Goal: Information Seeking & Learning: Learn about a topic

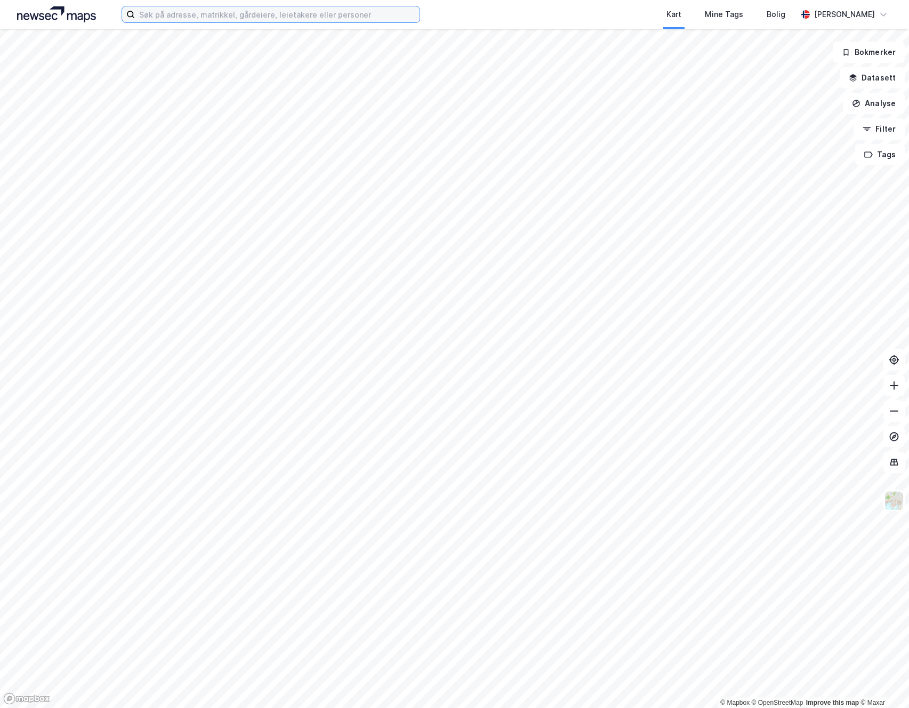
click at [178, 15] on input at bounding box center [277, 14] width 285 height 16
type input "j"
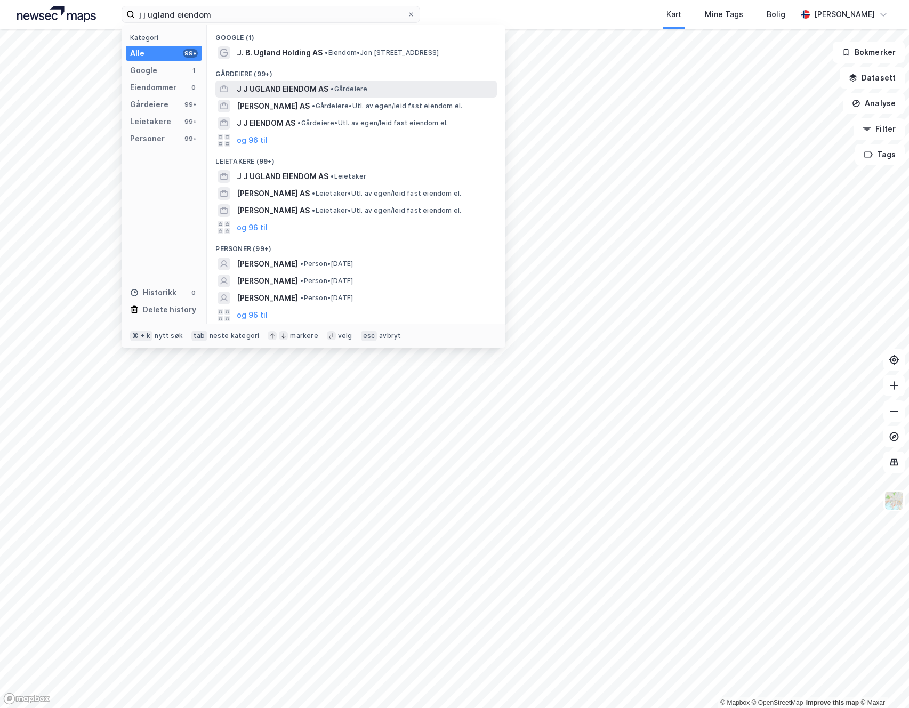
click at [293, 86] on span "J J UGLAND EIENDOM AS" at bounding box center [283, 89] width 92 height 13
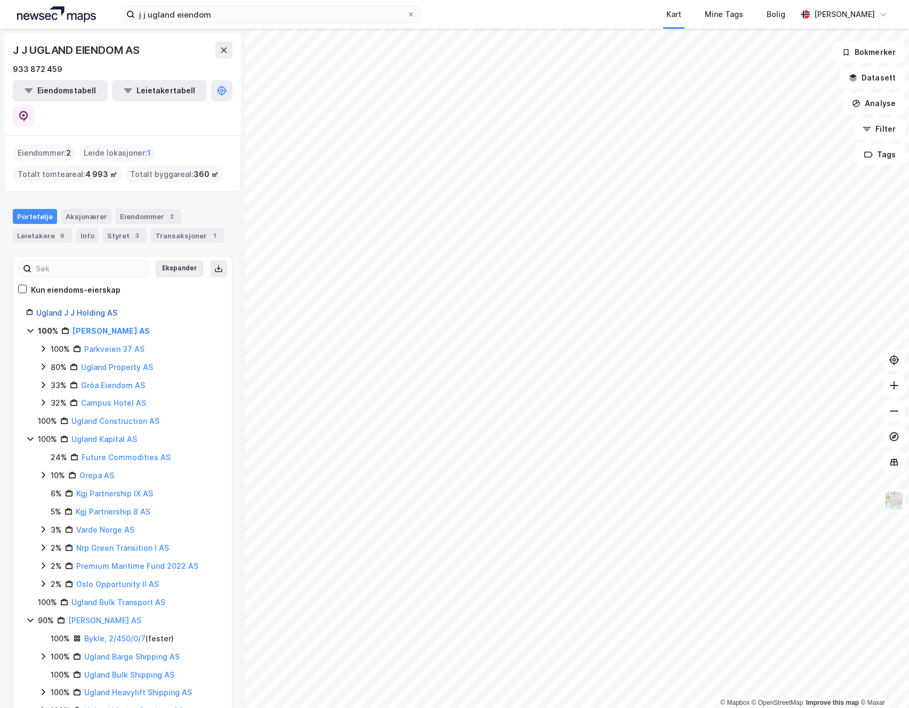
click at [87, 308] on link "Ugland J J Holding AS" at bounding box center [76, 312] width 81 height 9
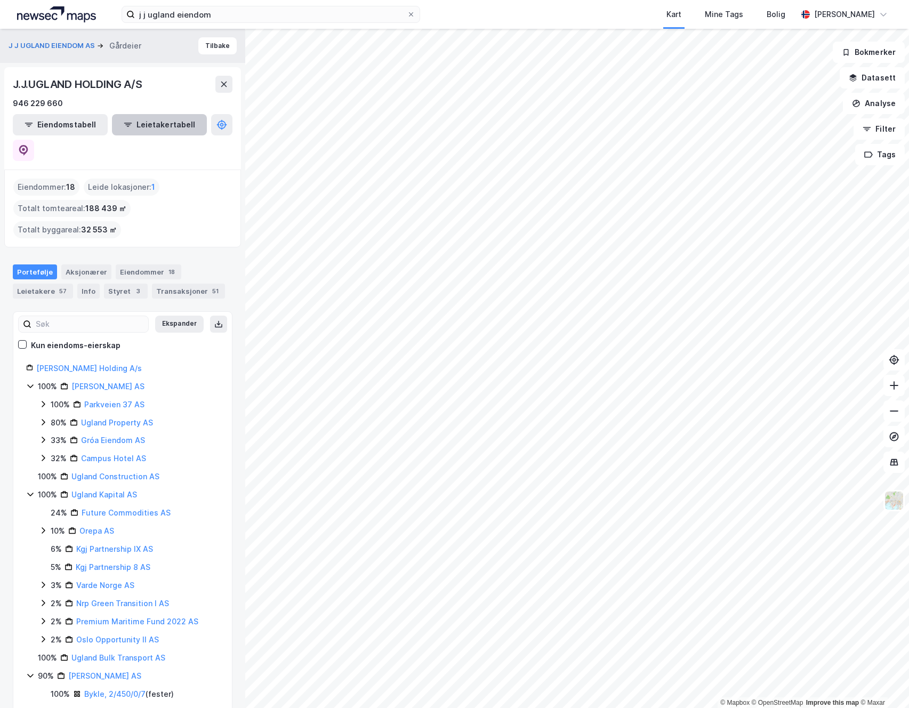
click at [149, 122] on button "Leietakertabell" at bounding box center [159, 124] width 95 height 21
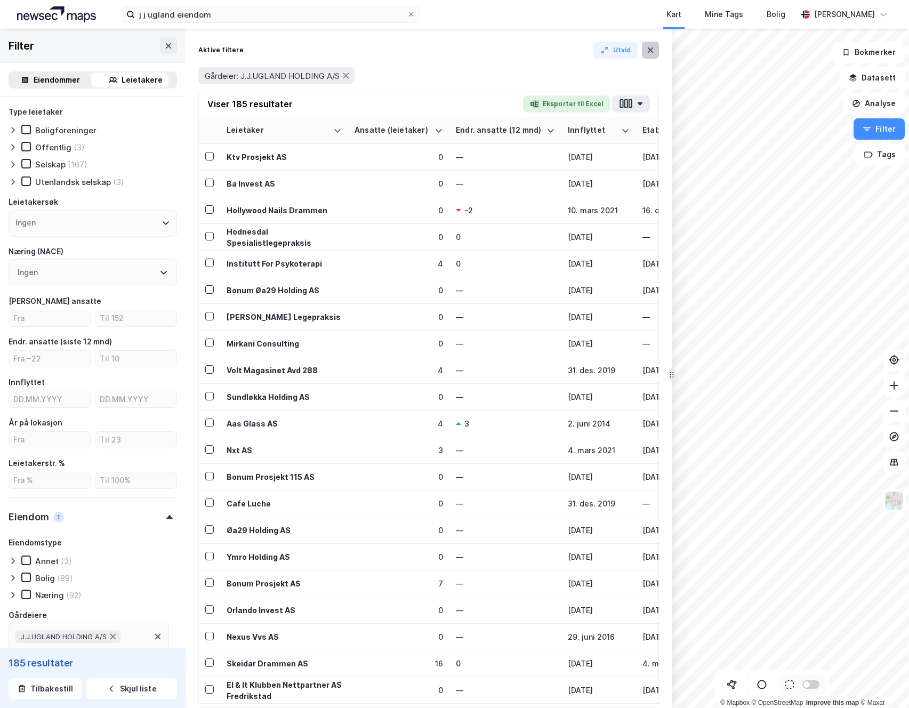
click at [653, 54] on icon at bounding box center [650, 50] width 9 height 9
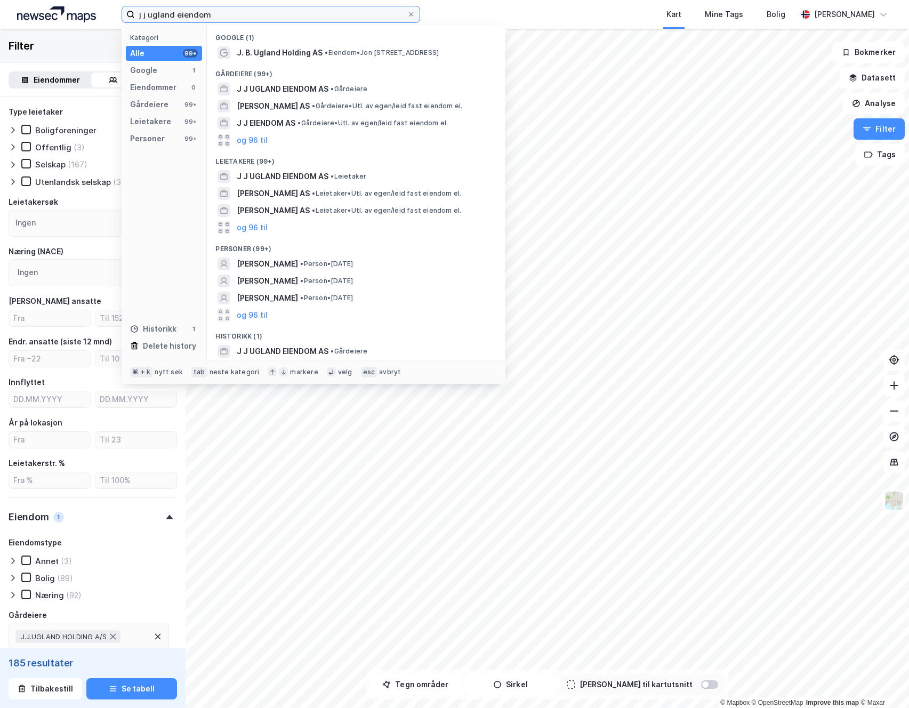
click at [224, 20] on input "j j ugland eiendom" at bounding box center [271, 14] width 272 height 16
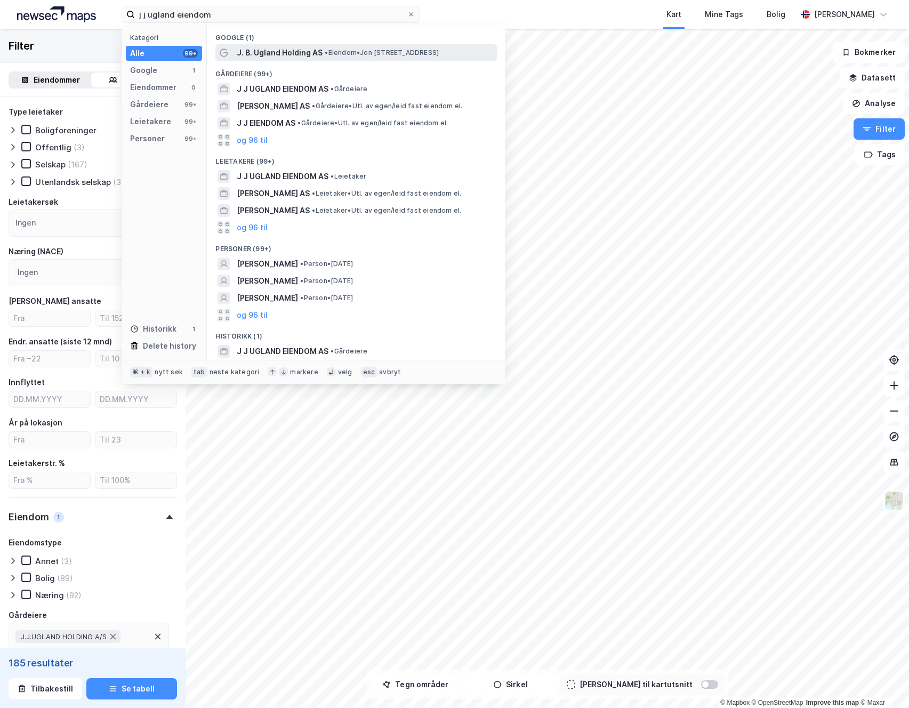
click at [270, 54] on span "J. B. Ugland Holding AS" at bounding box center [280, 52] width 86 height 13
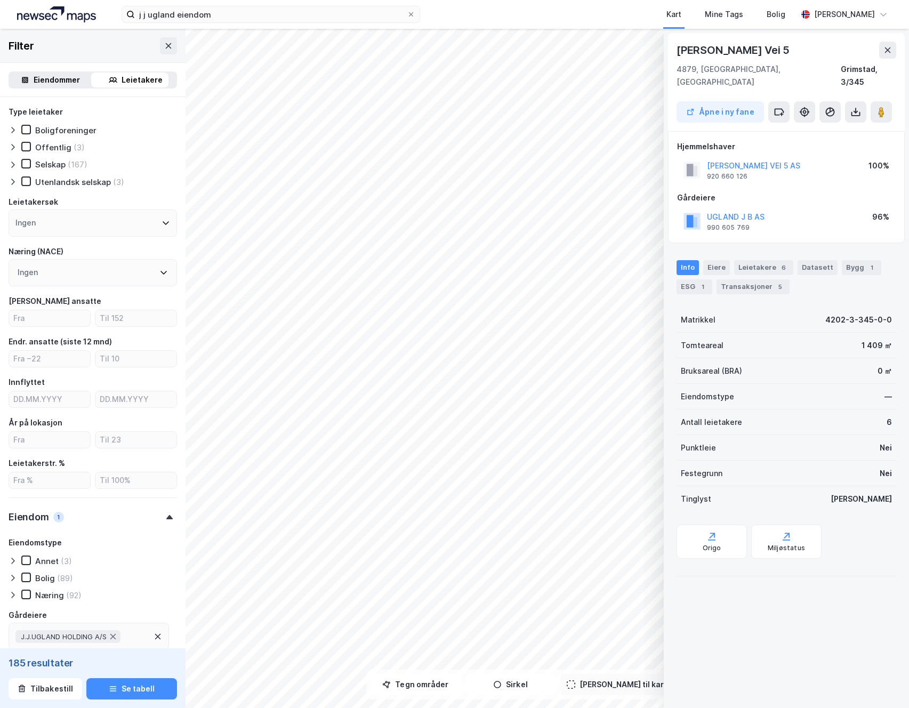
click at [43, 78] on div "Eiendommer" at bounding box center [57, 80] width 46 height 13
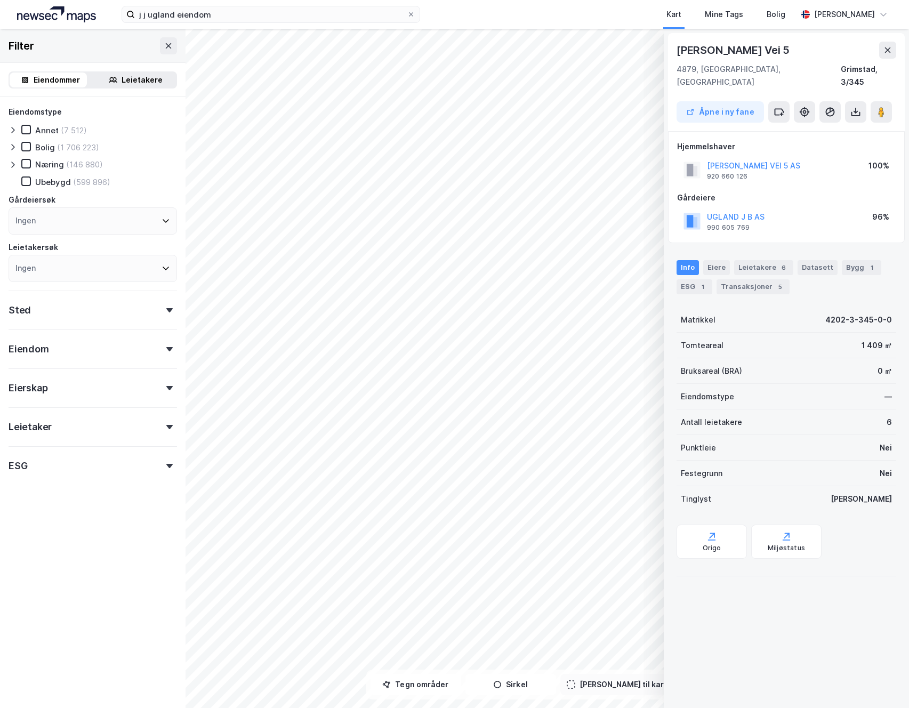
click at [888, 48] on icon at bounding box center [888, 50] width 9 height 9
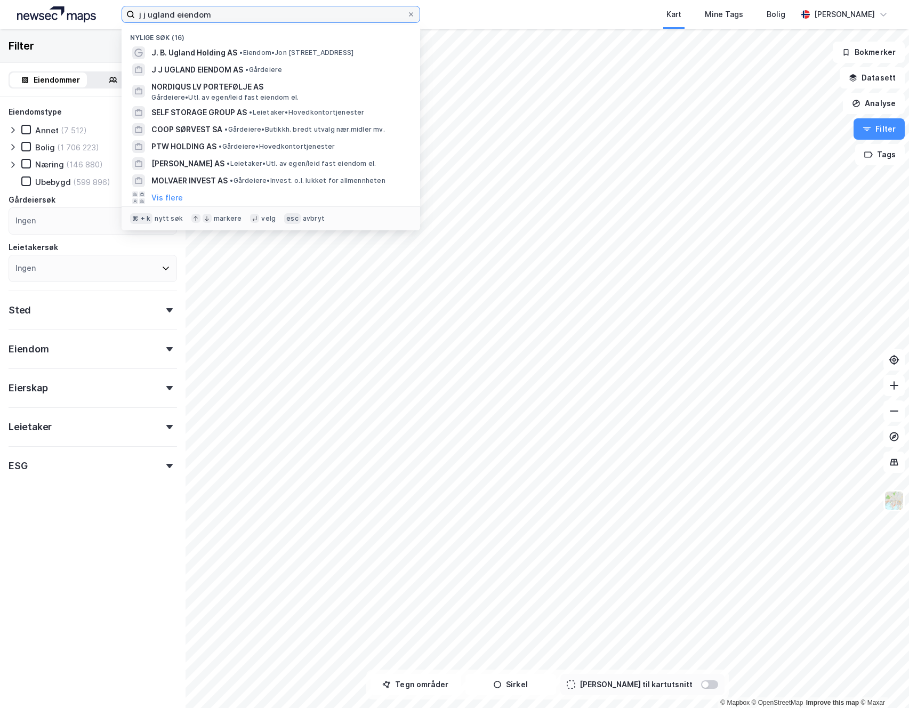
click at [220, 15] on input "j j ugland eiendom" at bounding box center [271, 14] width 272 height 16
click at [196, 16] on input "j j ugland eiendom" at bounding box center [271, 14] width 272 height 16
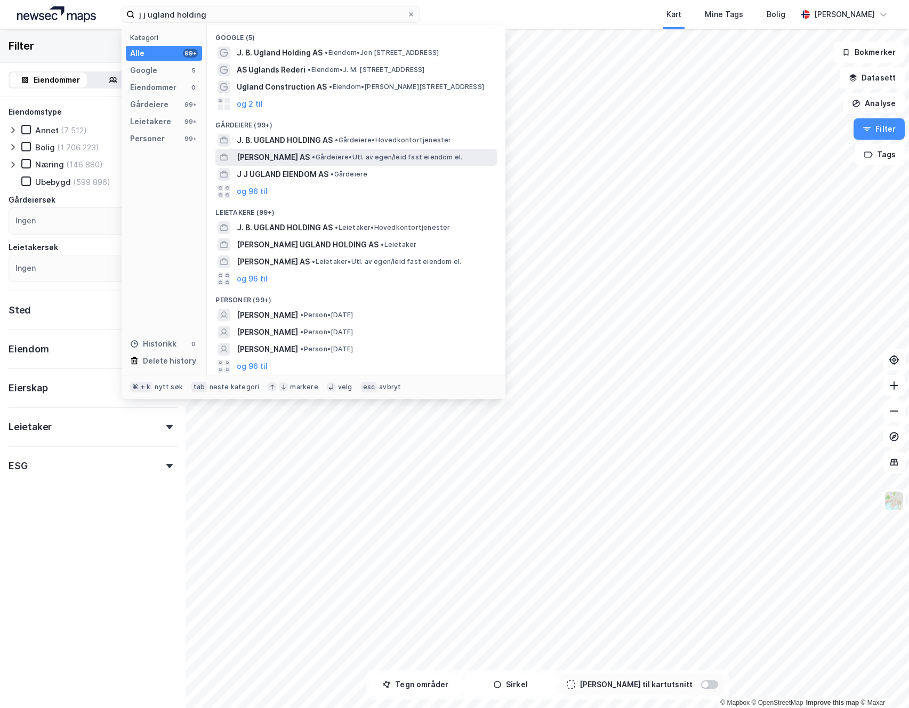
click at [287, 157] on span "[PERSON_NAME] AS" at bounding box center [273, 157] width 73 height 13
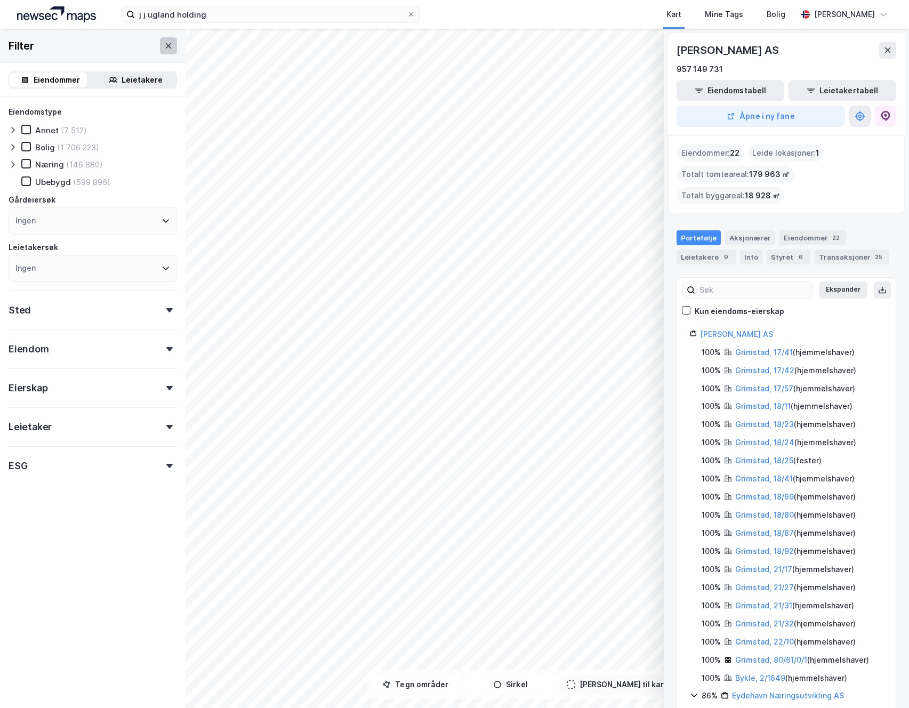
click at [164, 47] on icon at bounding box center [168, 46] width 9 height 9
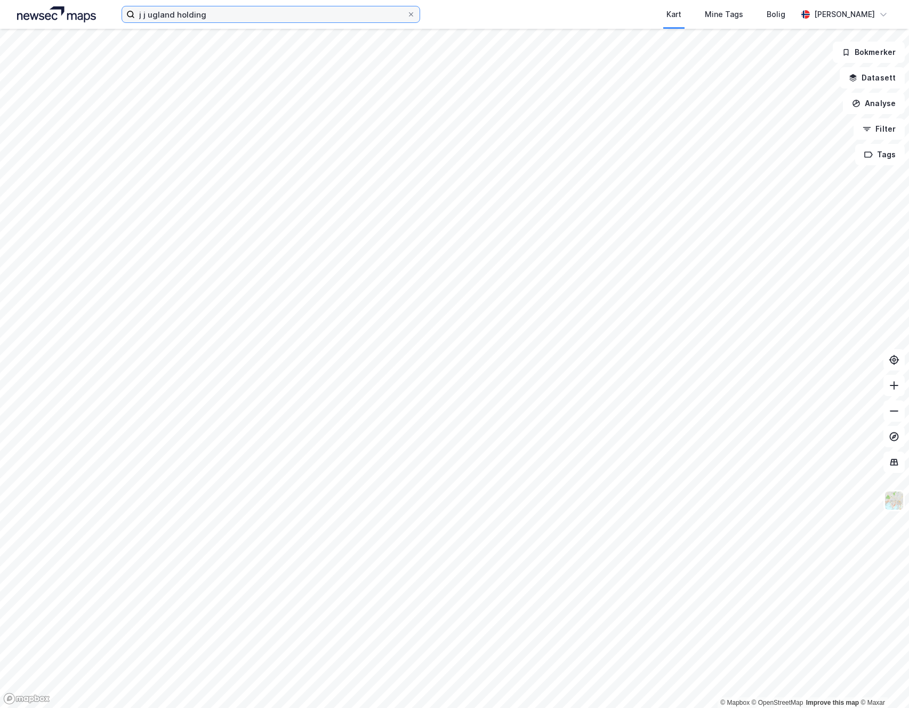
click at [229, 19] on input "j j ugland holding" at bounding box center [271, 14] width 272 height 16
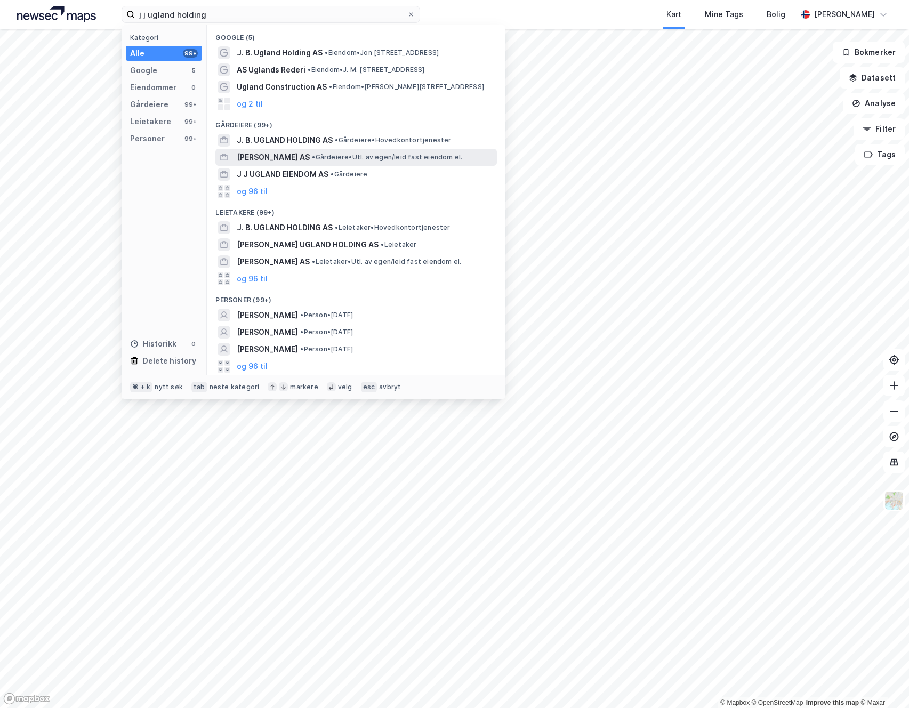
click at [276, 161] on span "[PERSON_NAME] AS" at bounding box center [273, 157] width 73 height 13
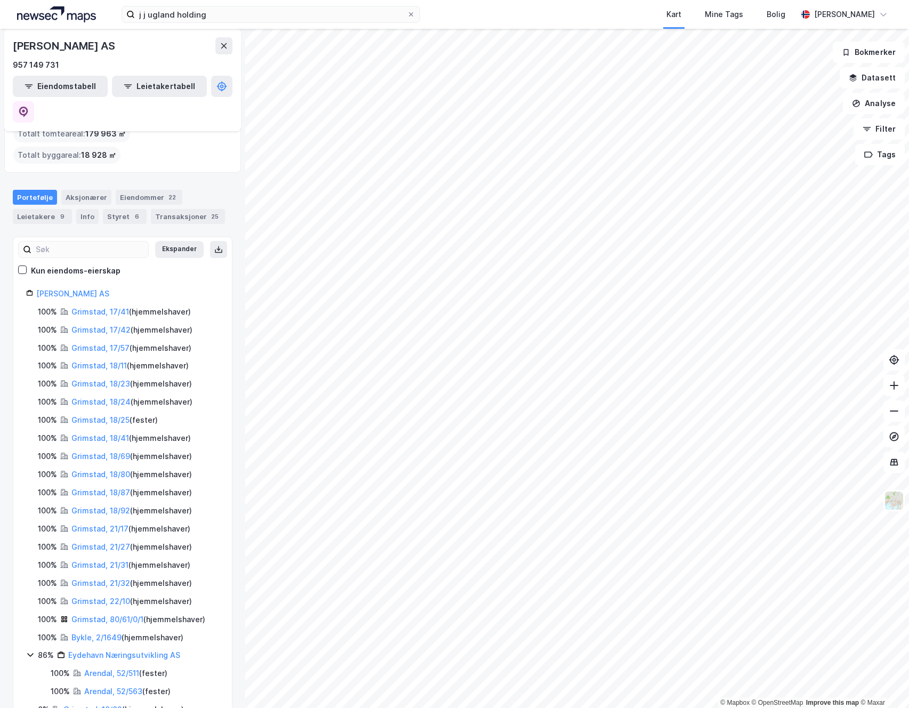
scroll to position [49, 0]
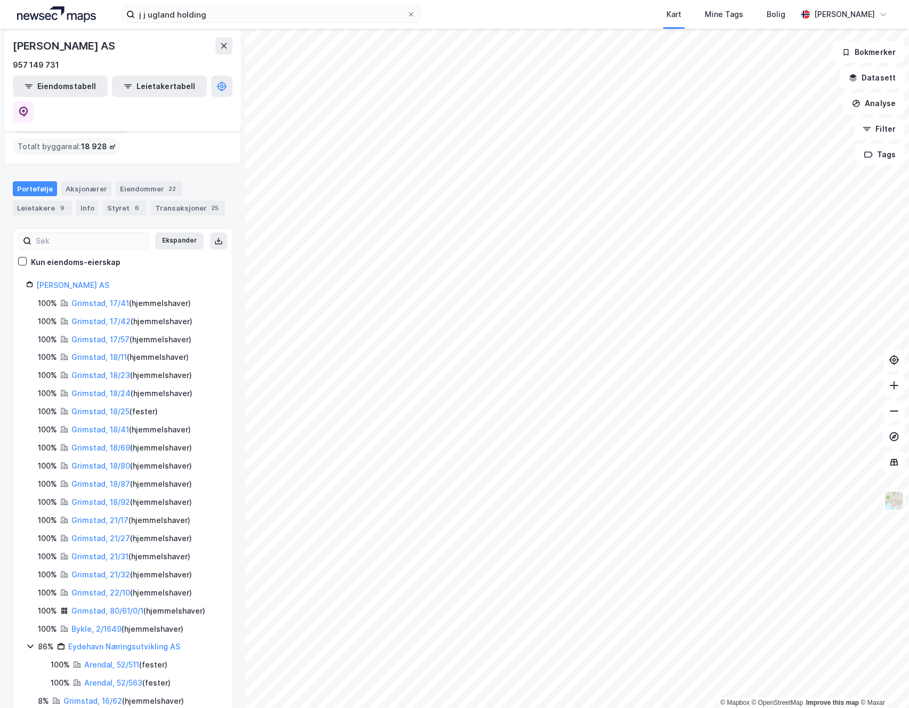
click at [31, 645] on icon at bounding box center [30, 647] width 6 height 4
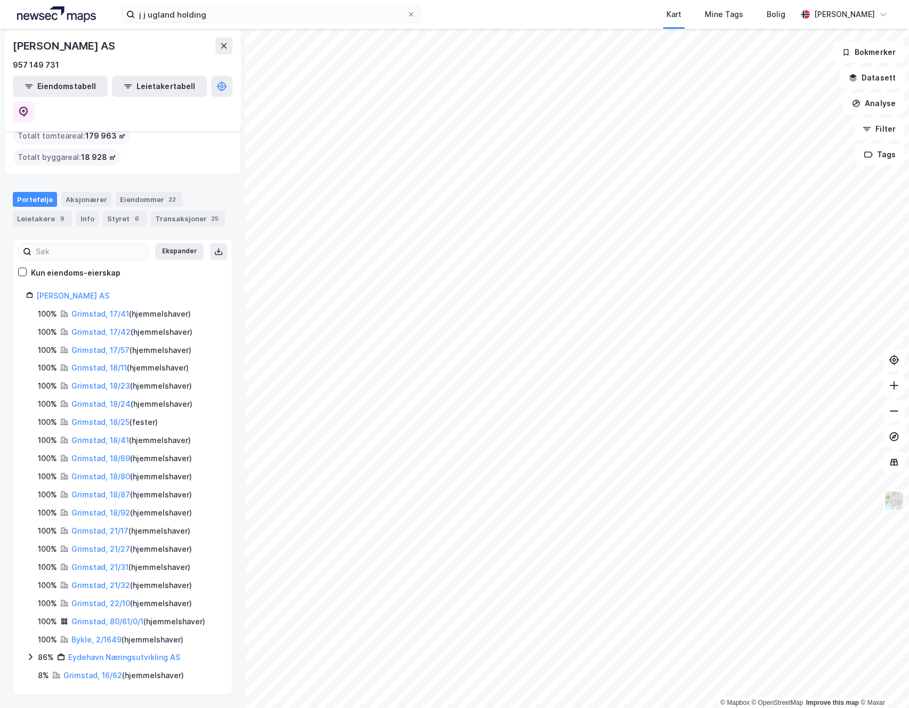
scroll to position [13, 0]
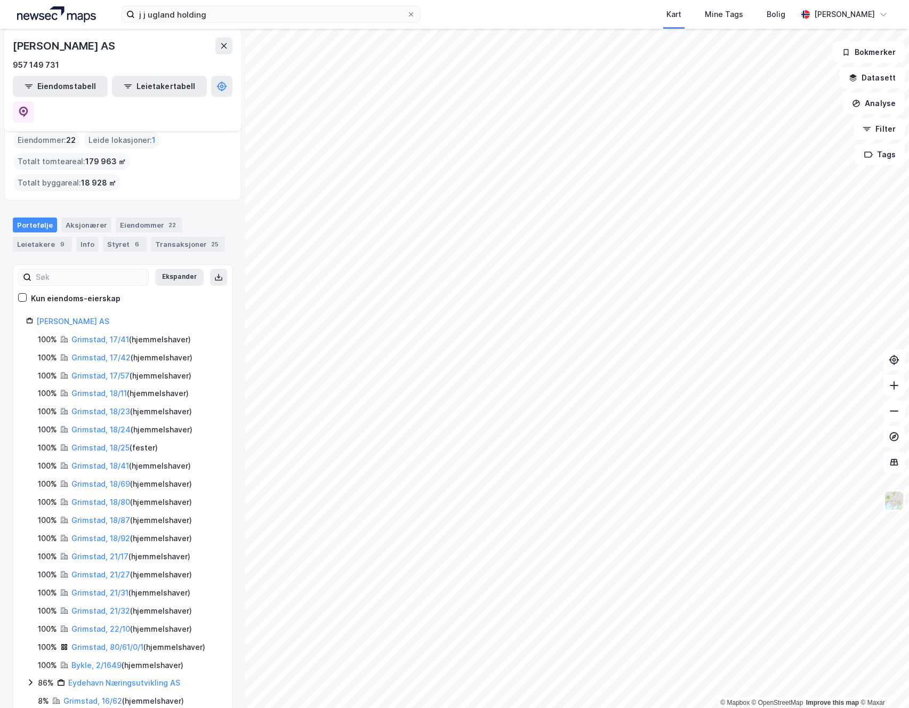
click at [31, 680] on icon at bounding box center [30, 683] width 3 height 6
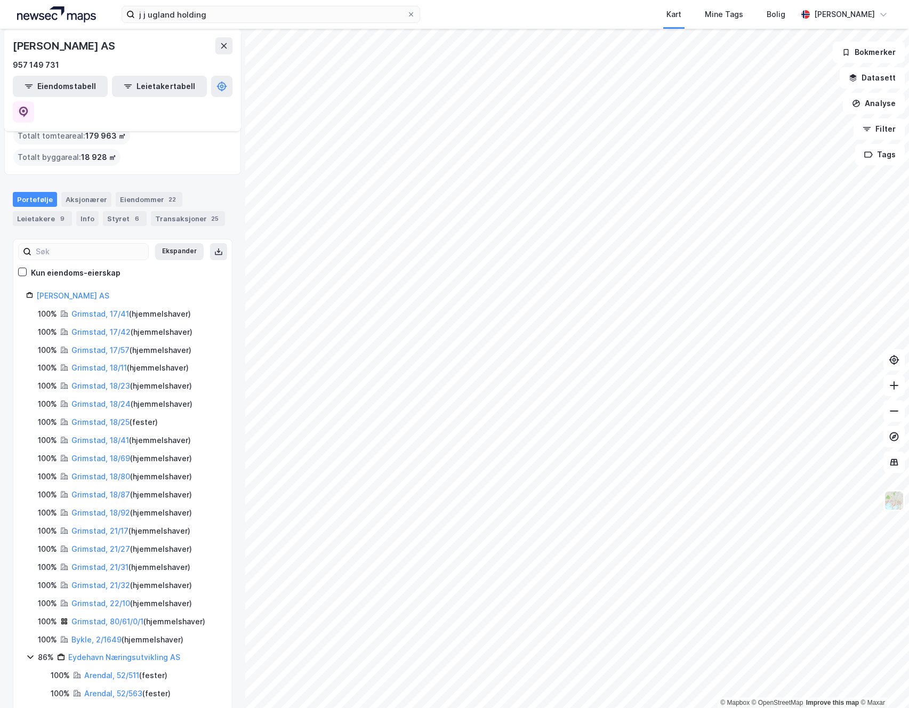
scroll to position [49, 0]
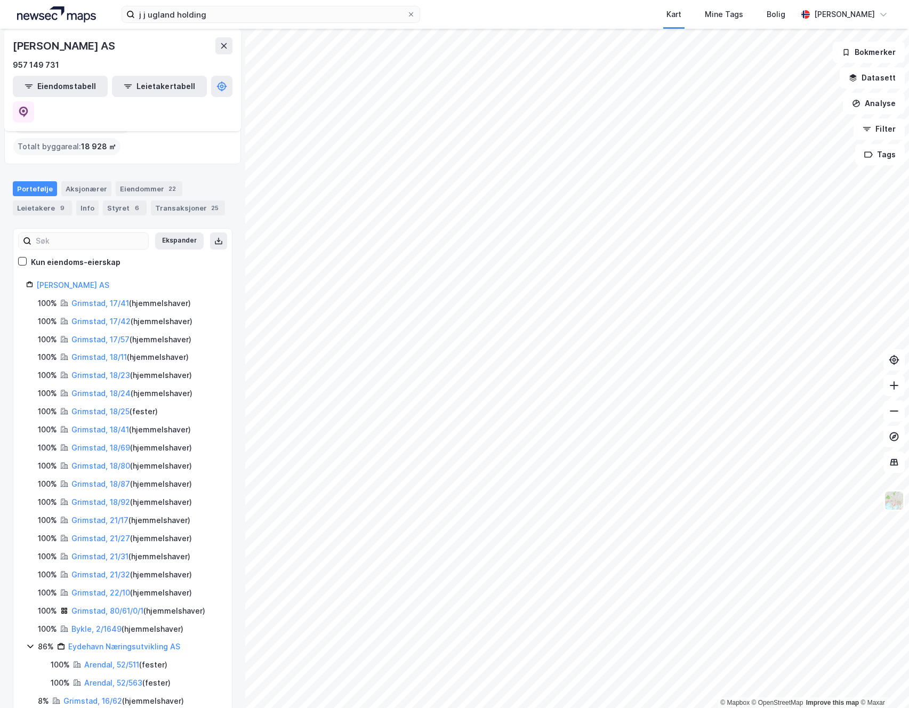
click at [32, 642] on icon at bounding box center [30, 646] width 9 height 9
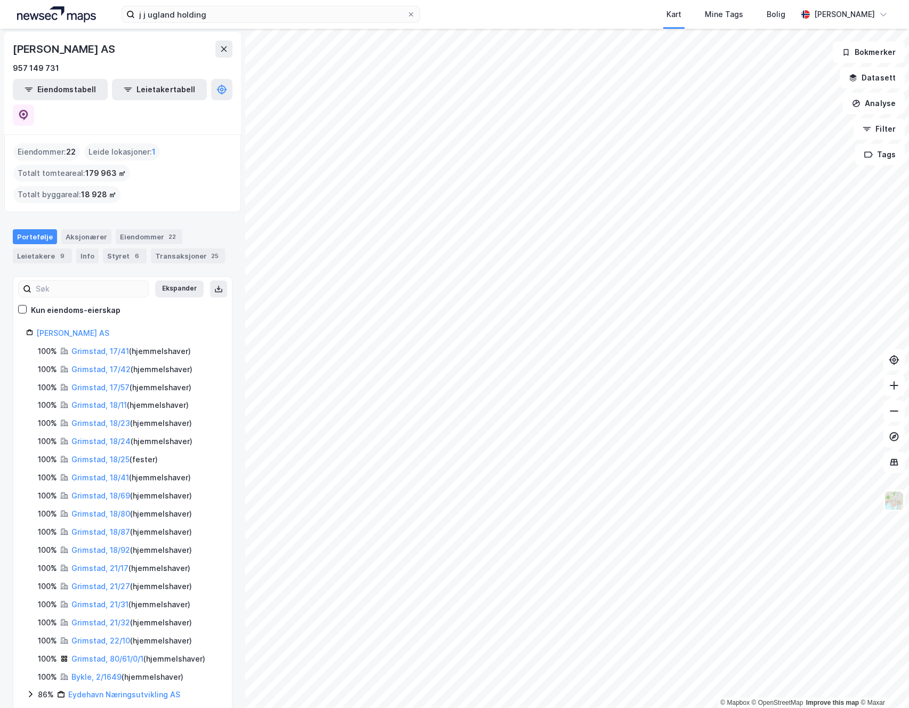
scroll to position [0, 0]
click at [215, 15] on input "j j ugland holding" at bounding box center [271, 14] width 272 height 16
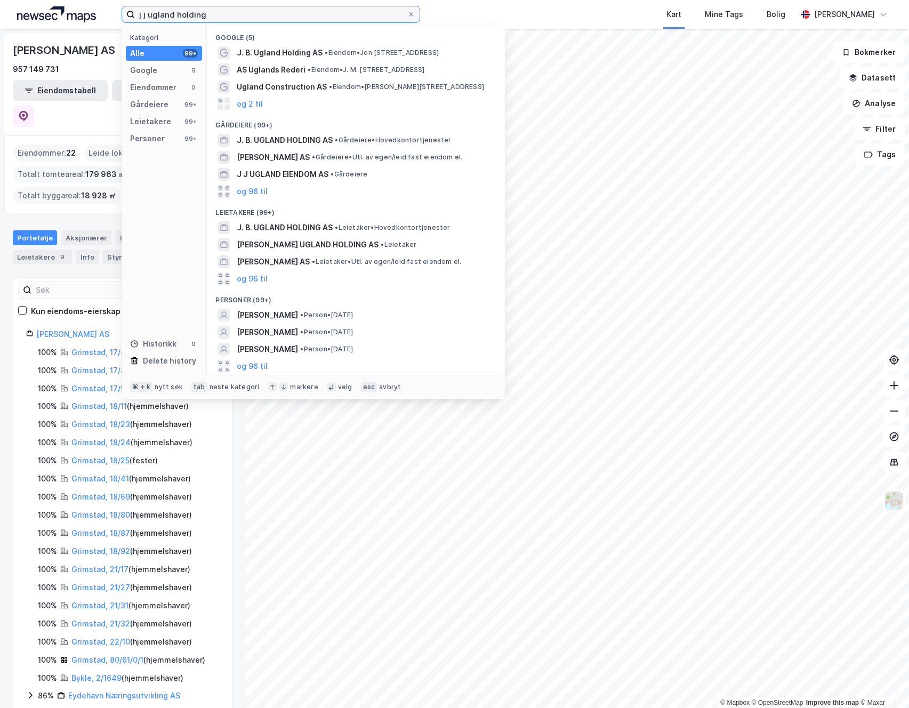
click at [195, 17] on input "j j ugland holding" at bounding box center [271, 14] width 272 height 16
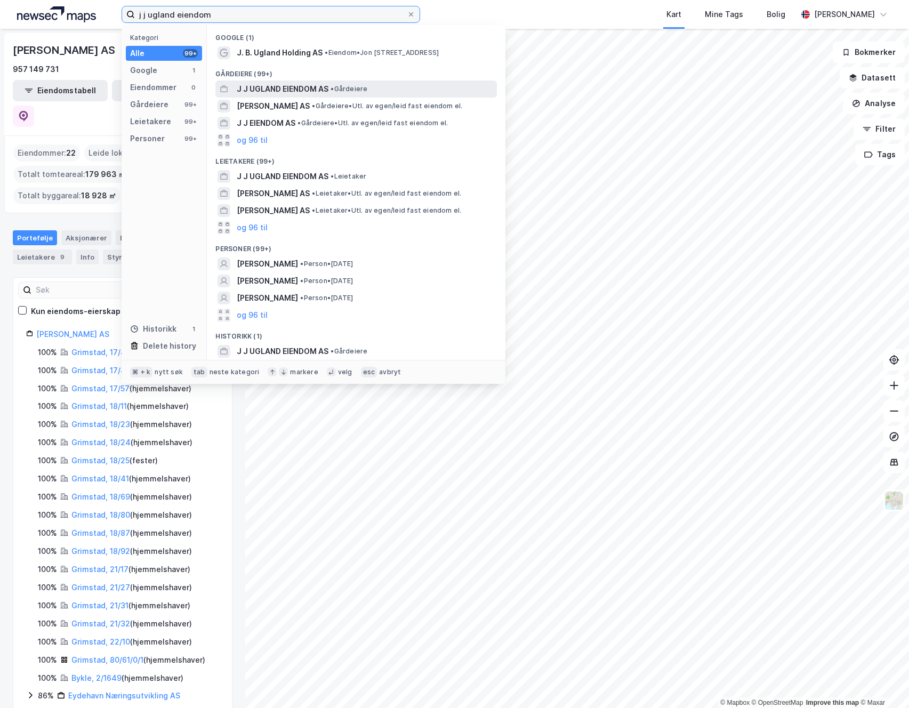
type input "j j ugland eiendom"
click at [285, 87] on span "J J UGLAND EIENDOM AS" at bounding box center [283, 89] width 92 height 13
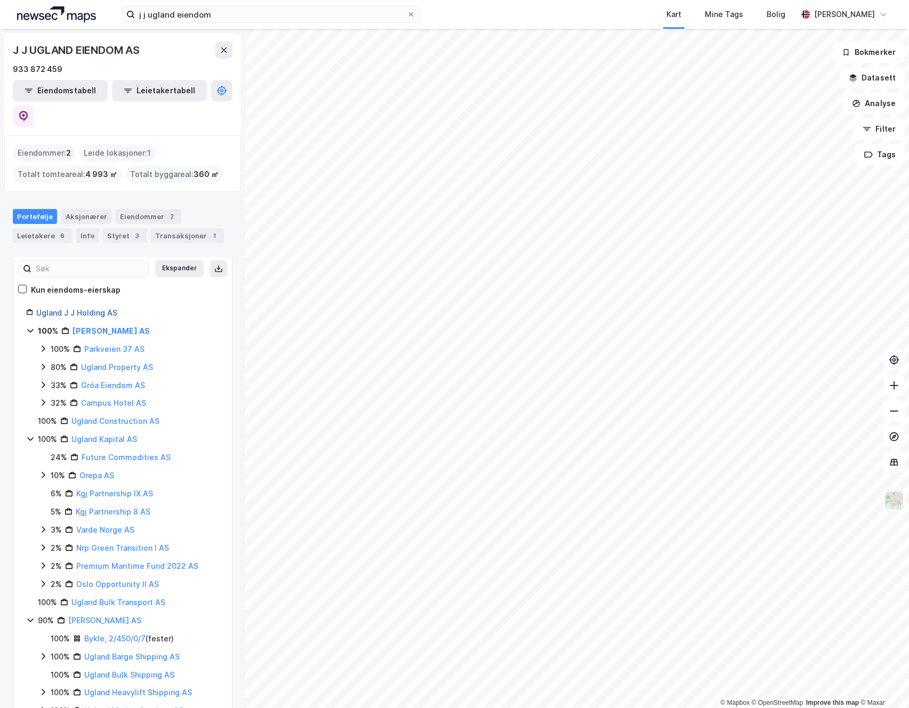
click at [98, 308] on link "Ugland J J Holding AS" at bounding box center [76, 312] width 81 height 9
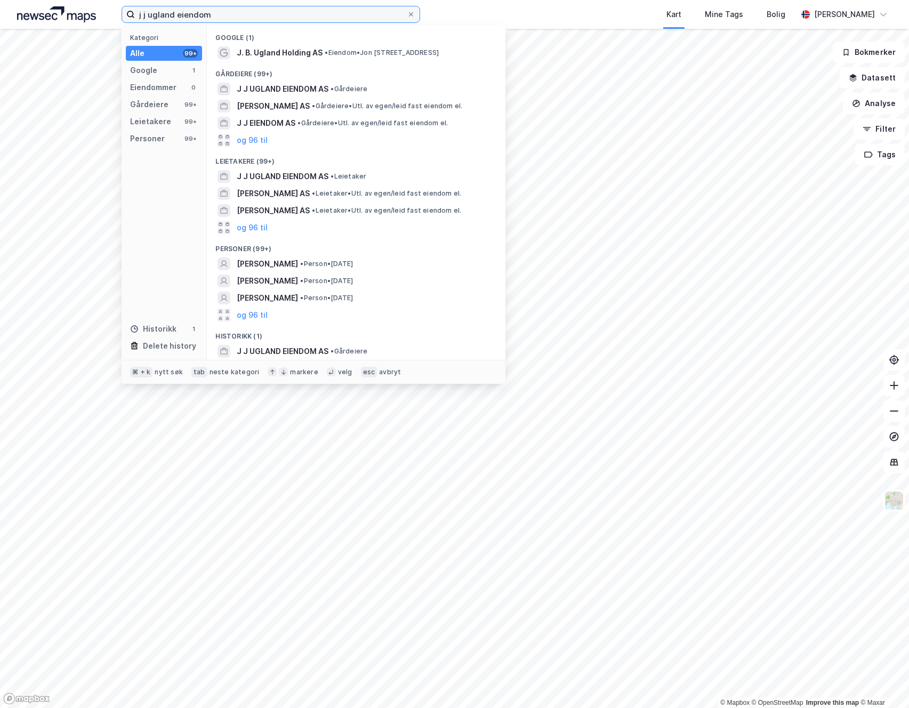
click at [215, 10] on input "j j ugland eiendom" at bounding box center [271, 14] width 272 height 16
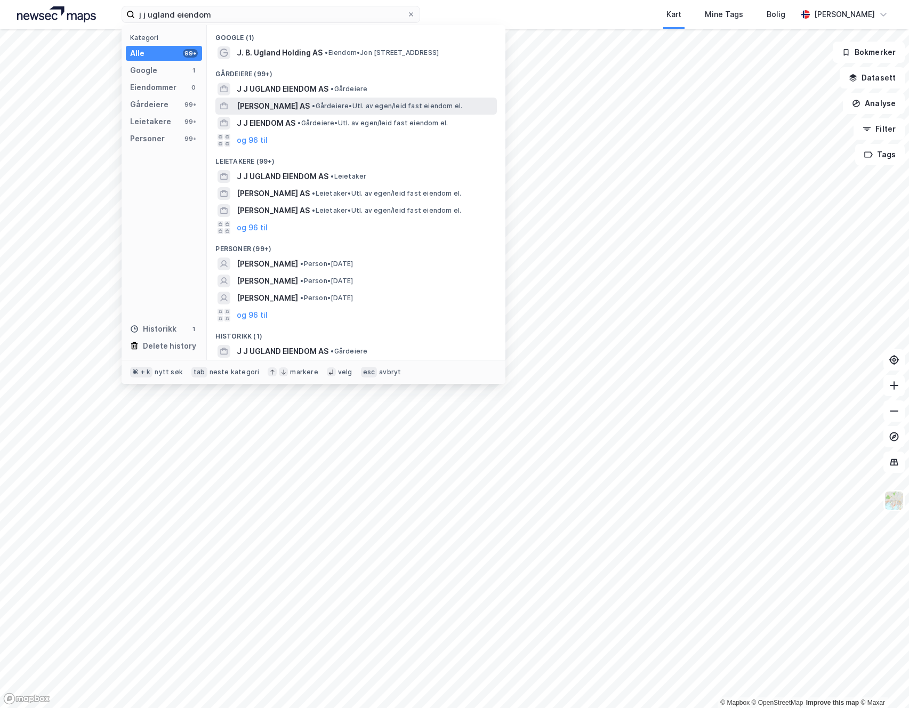
click at [275, 107] on span "[PERSON_NAME] AS" at bounding box center [273, 106] width 73 height 13
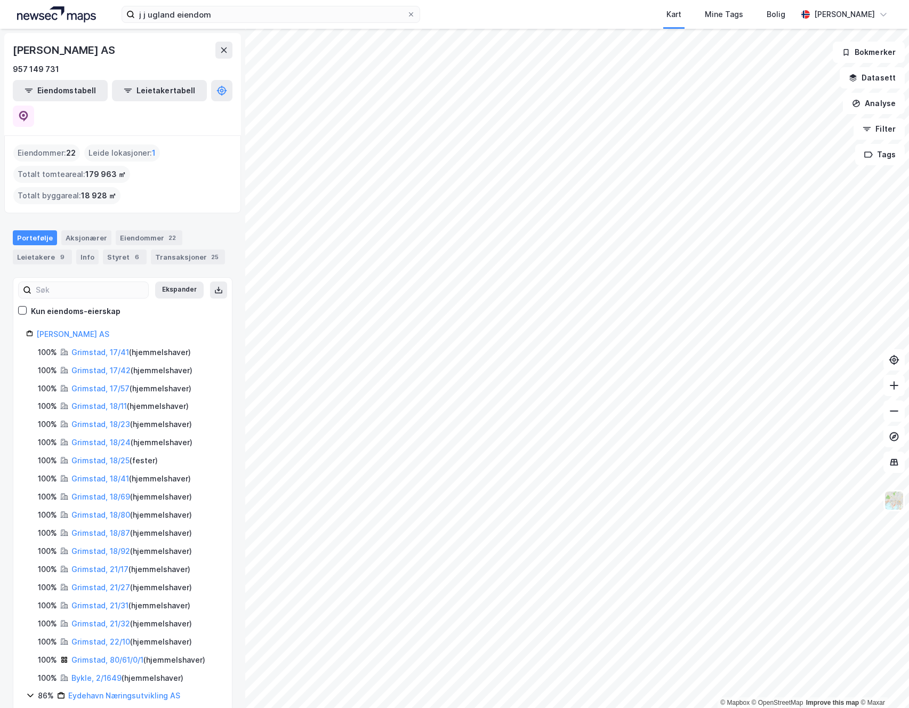
click at [58, 145] on div "Eiendommer : 22" at bounding box center [46, 153] width 67 height 17
click at [67, 89] on button "Eiendomstabell" at bounding box center [60, 90] width 95 height 21
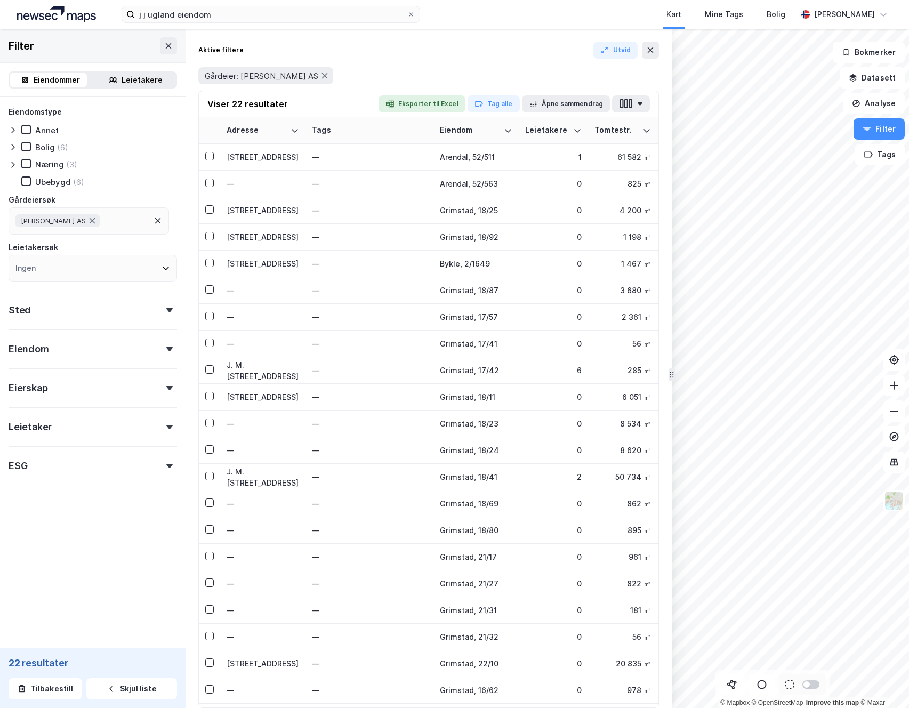
click at [111, 219] on div "[PERSON_NAME] AS" at bounding box center [89, 220] width 161 height 27
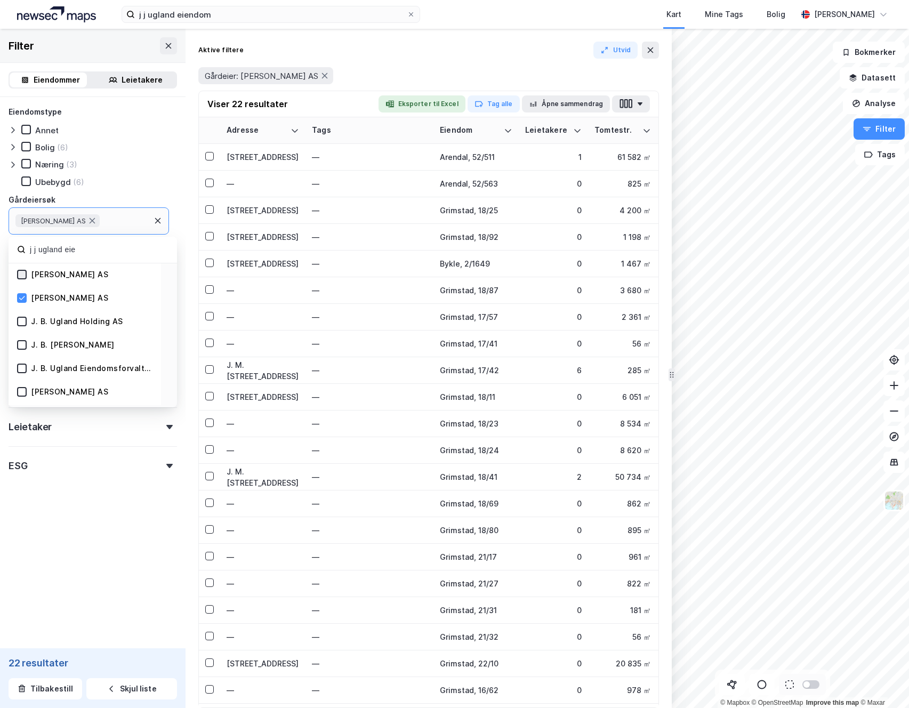
type input "j j ugland eie"
click at [25, 276] on icon at bounding box center [21, 274] width 7 height 7
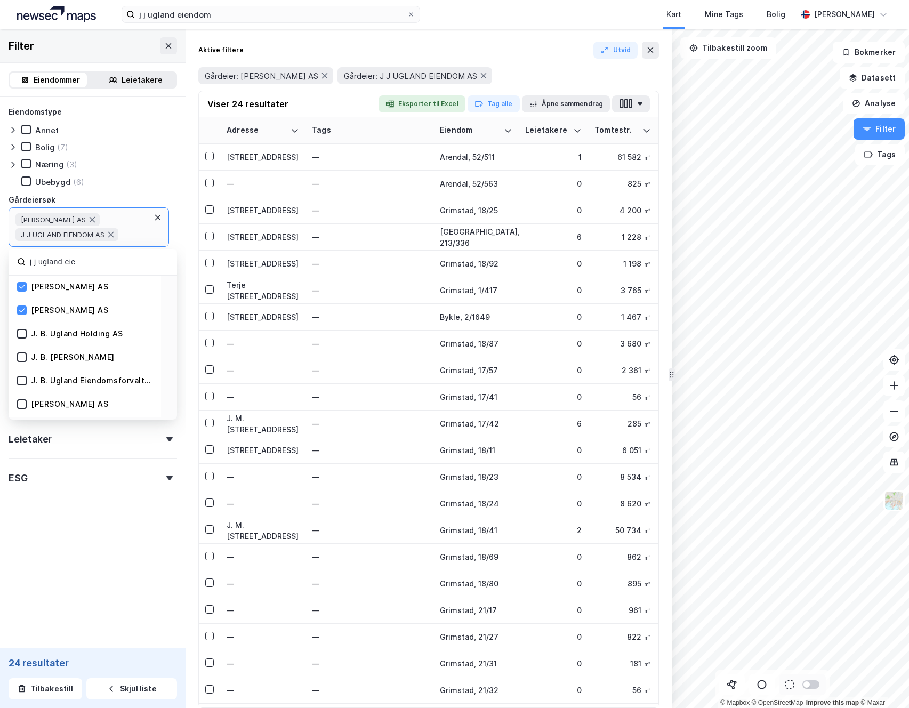
click at [344, 33] on div "Aktive filtere [PERSON_NAME]: [PERSON_NAME] AS Gårdeier: J J UGLAND EIENDOM AS …" at bounding box center [429, 369] width 486 height 680
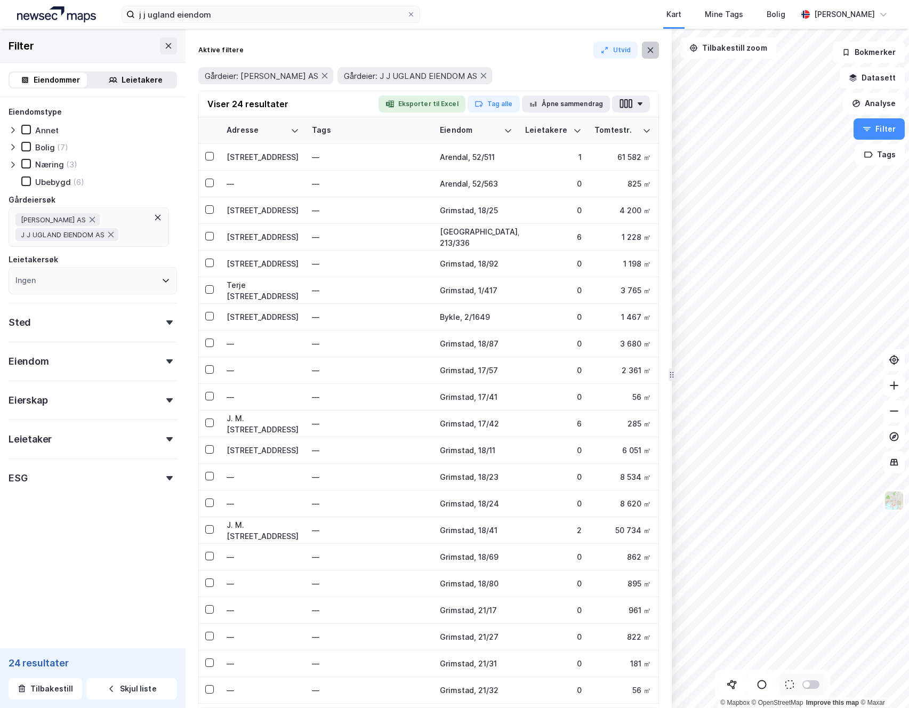
click at [653, 46] on icon at bounding box center [650, 50] width 9 height 9
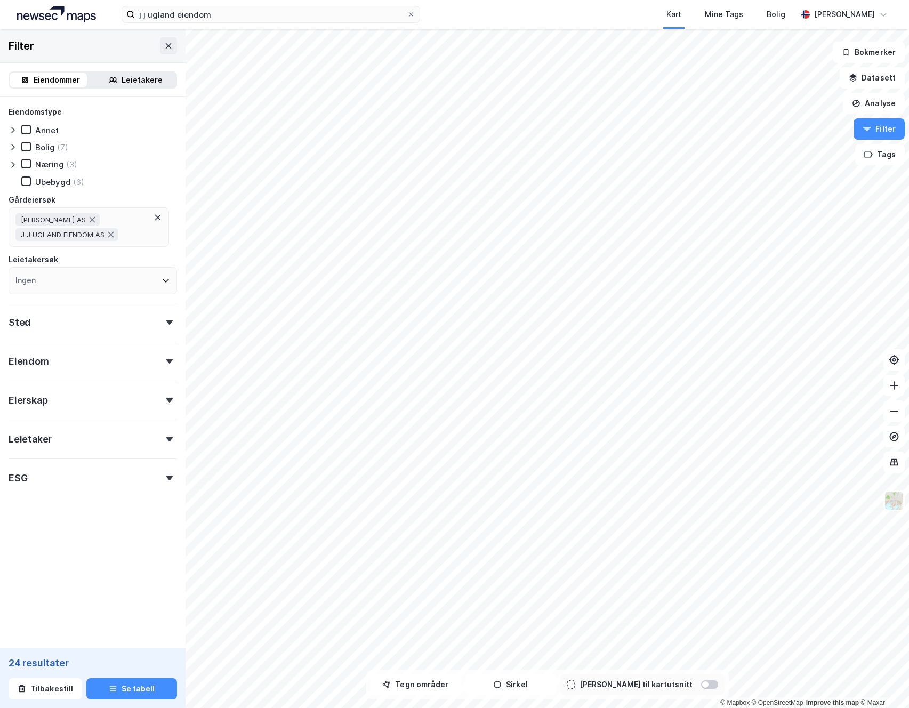
click at [52, 77] on div "Eiendommer" at bounding box center [57, 80] width 46 height 13
click at [55, 81] on div "Eiendommer" at bounding box center [57, 80] width 46 height 13
drag, startPoint x: 119, startPoint y: 79, endPoint x: 111, endPoint y: 79, distance: 8.0
click at [122, 79] on div "Leietakere" at bounding box center [142, 80] width 41 height 13
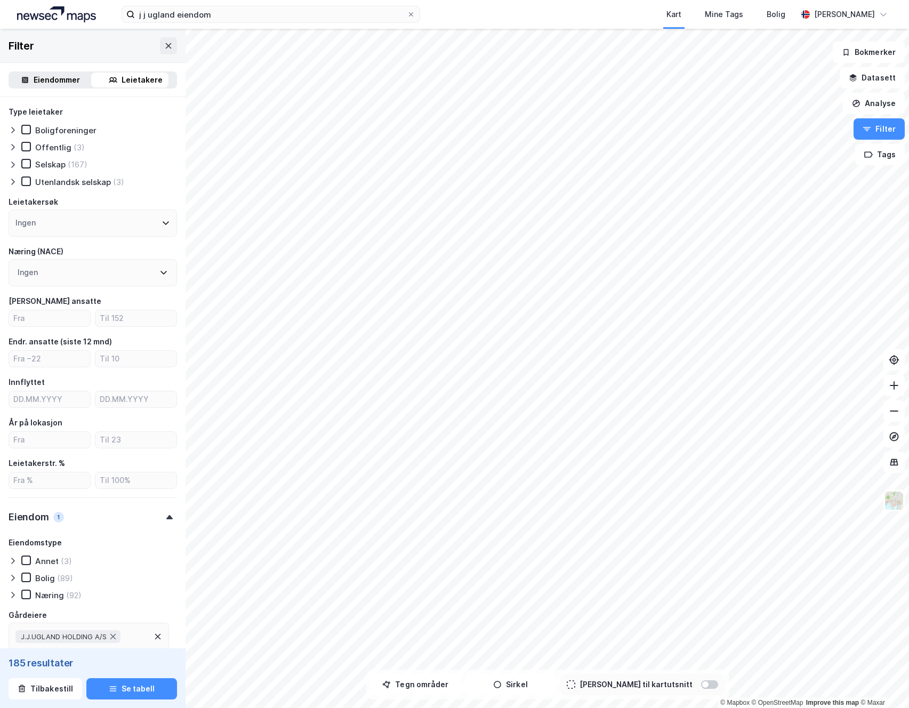
click at [69, 79] on div "Eiendommer" at bounding box center [57, 80] width 46 height 13
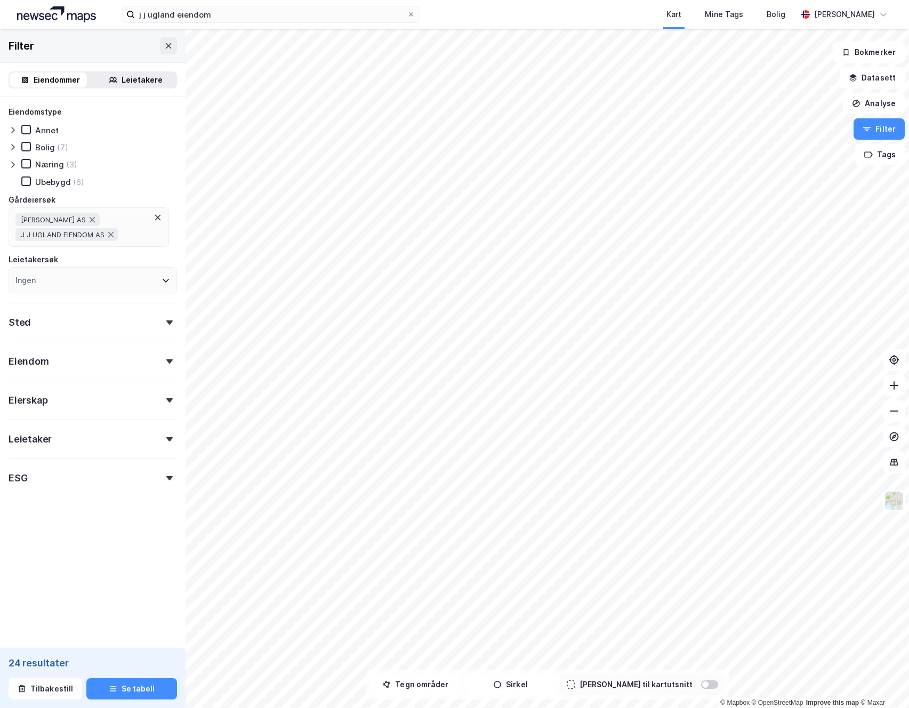
click at [134, 316] on div "Sted" at bounding box center [93, 318] width 169 height 30
click at [126, 327] on div "Sted" at bounding box center [93, 318] width 169 height 30
click at [54, 78] on div "Eiendommer" at bounding box center [57, 80] width 46 height 13
click at [115, 87] on div "Eiendommer Leietakere" at bounding box center [93, 79] width 169 height 17
click at [116, 82] on div "Leietakere" at bounding box center [135, 80] width 81 height 15
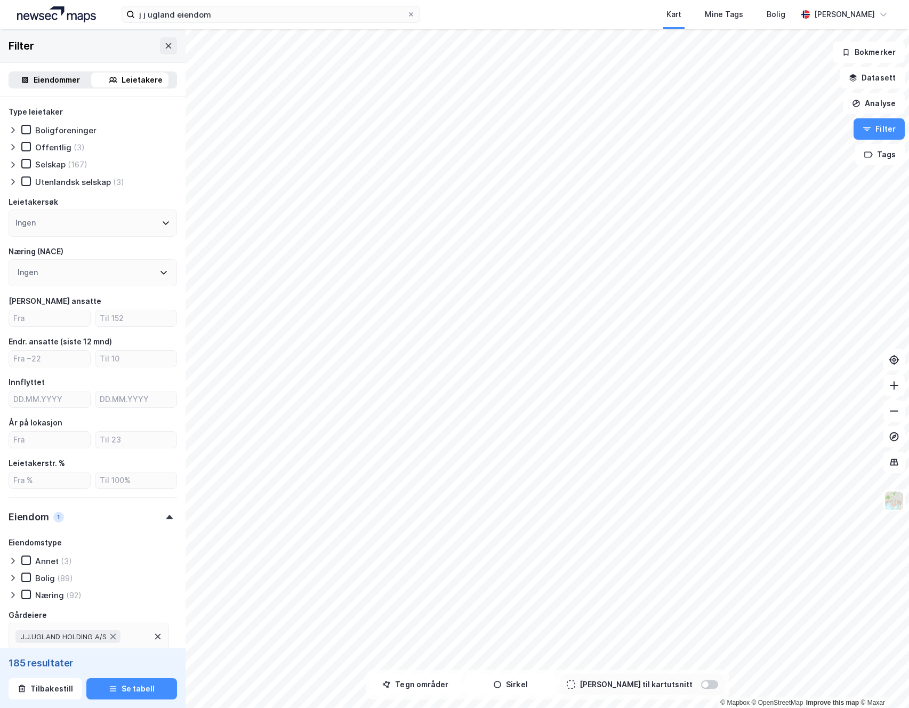
click at [59, 80] on div "Eiendommer" at bounding box center [57, 80] width 46 height 13
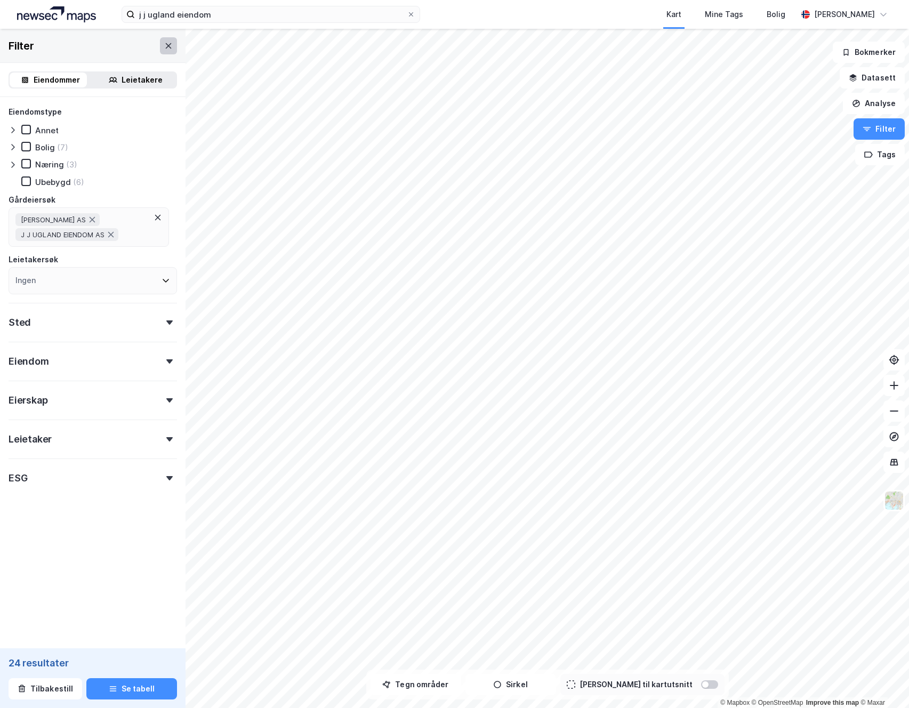
click at [166, 45] on icon at bounding box center [169, 45] width 6 height 5
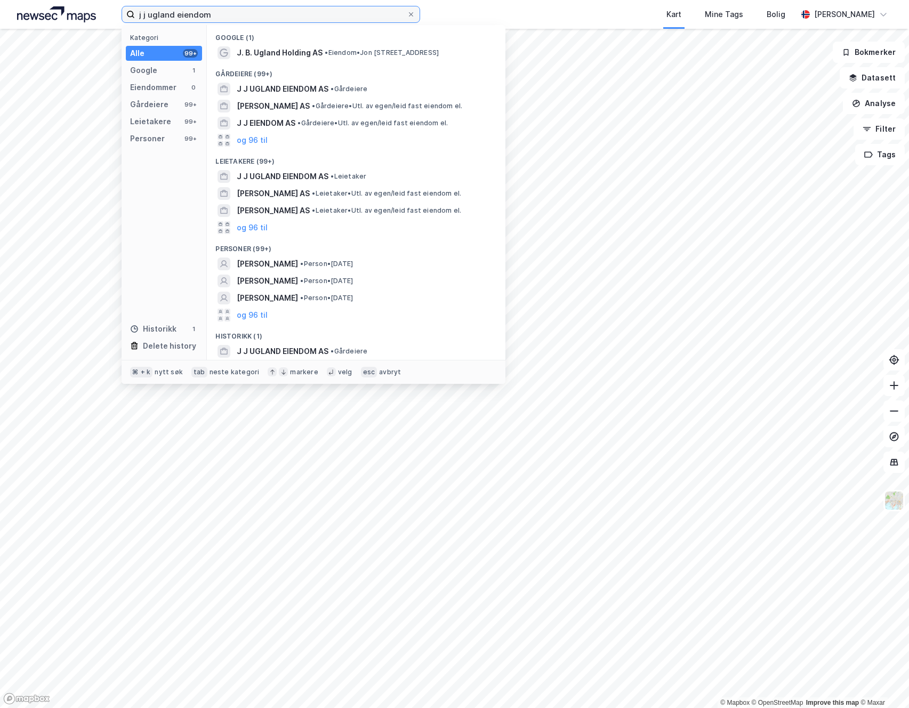
click at [223, 14] on input "j j ugland eiendom" at bounding box center [271, 14] width 272 height 16
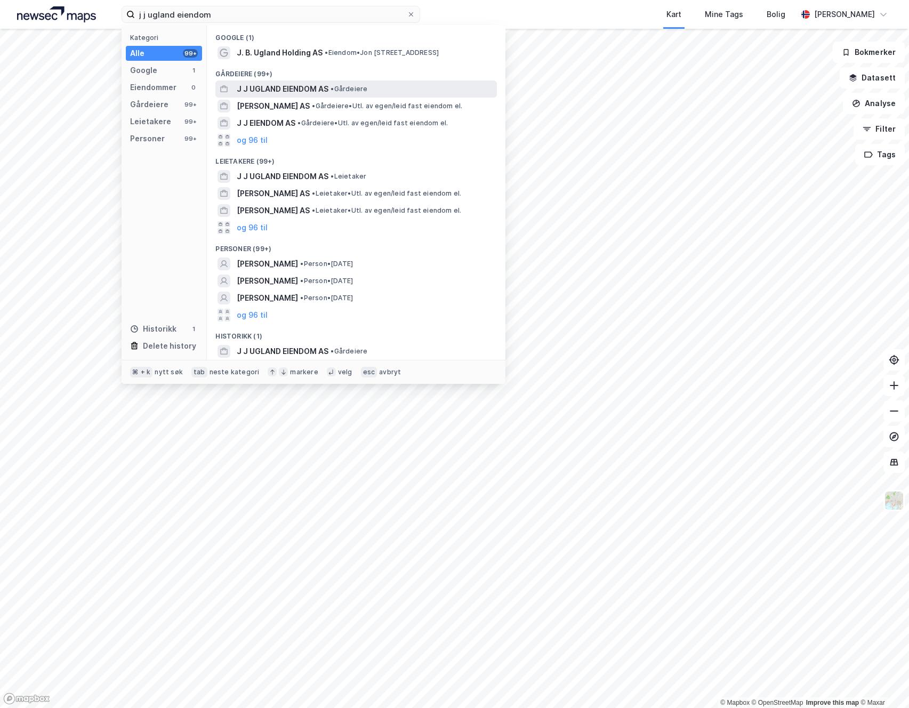
click at [274, 91] on span "J J UGLAND EIENDOM AS" at bounding box center [283, 89] width 92 height 13
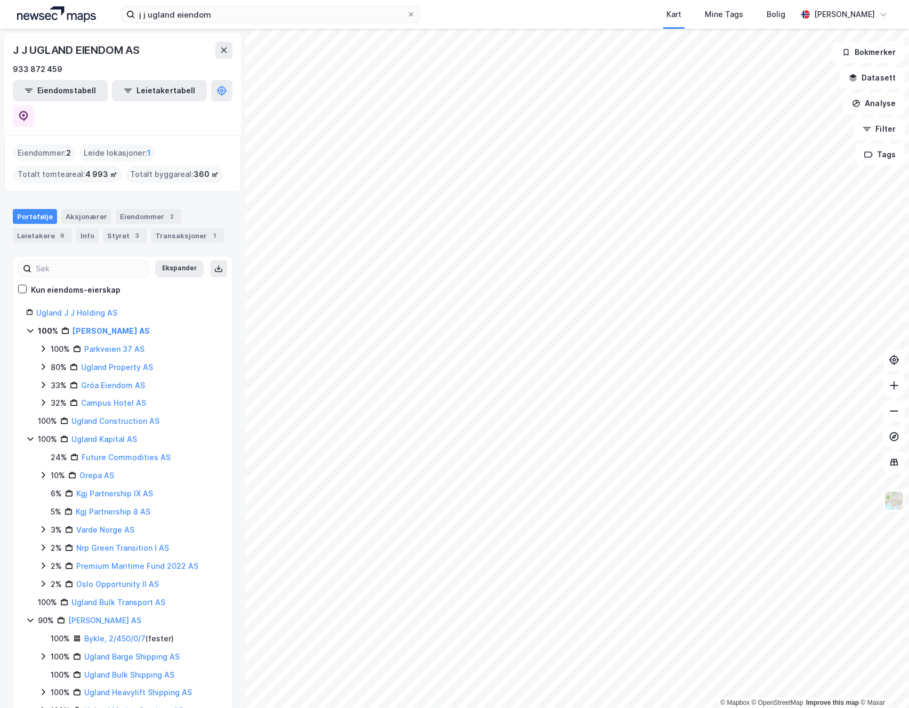
click at [181, 55] on div "J J UGLAND EIENDOM AS" at bounding box center [123, 50] width 220 height 17
click at [90, 308] on link "Ugland J J Holding AS" at bounding box center [76, 312] width 81 height 9
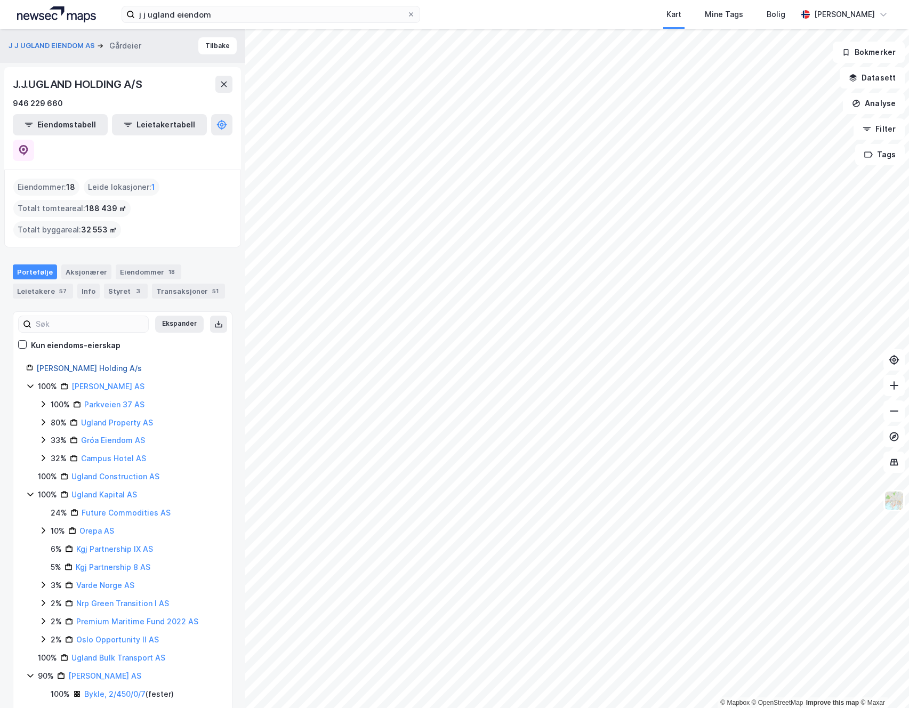
click at [82, 364] on link "[PERSON_NAME] Holding A/s" at bounding box center [89, 368] width 106 height 9
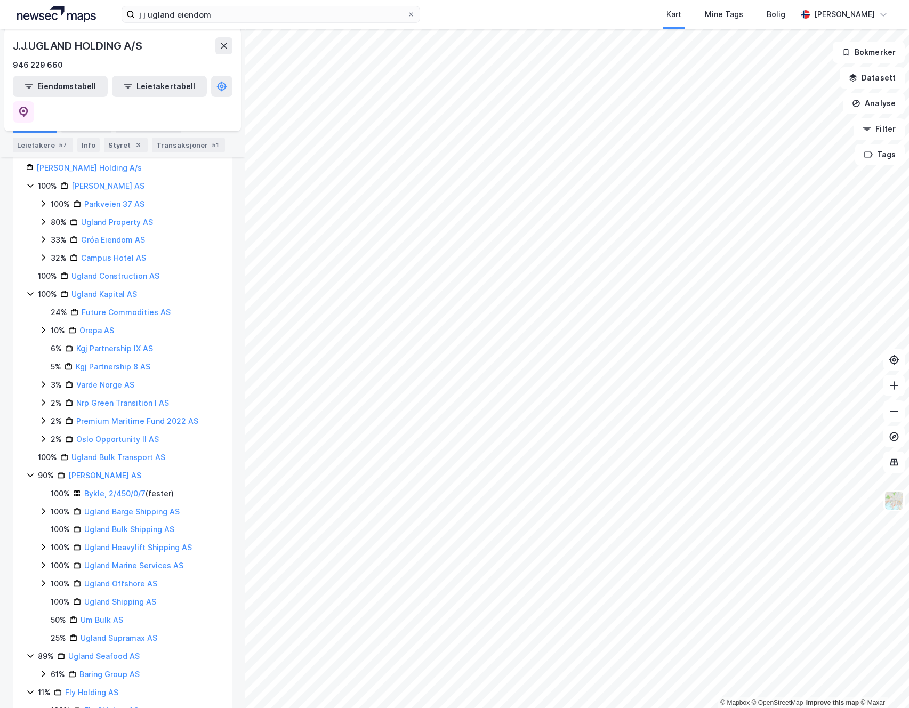
scroll to position [246, 0]
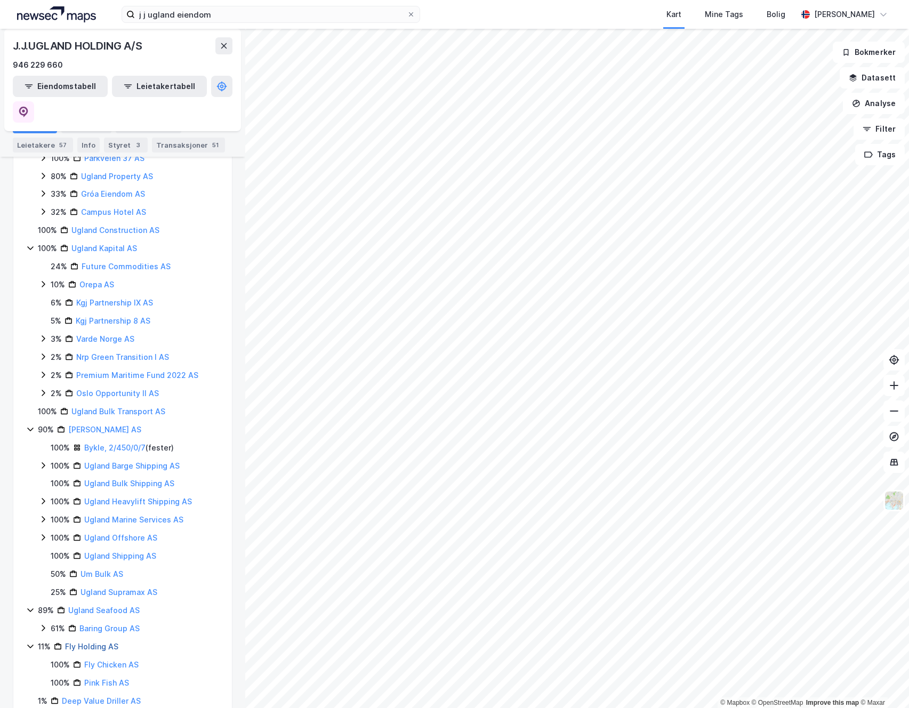
click at [80, 642] on link "Fly Holding AS" at bounding box center [91, 646] width 53 height 9
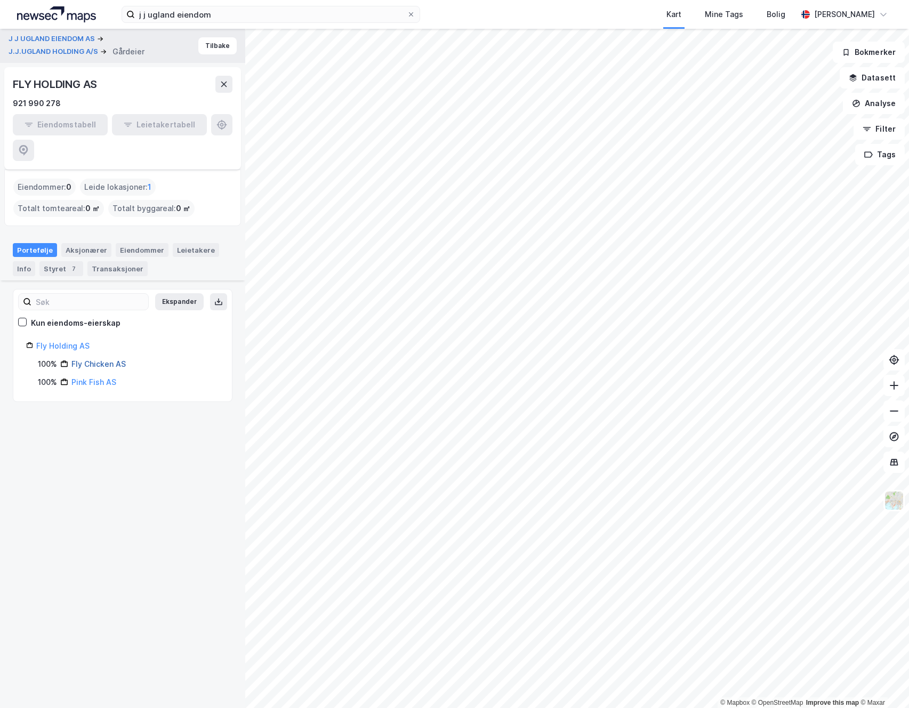
click at [99, 359] on link "Fly Chicken AS" at bounding box center [98, 363] width 54 height 9
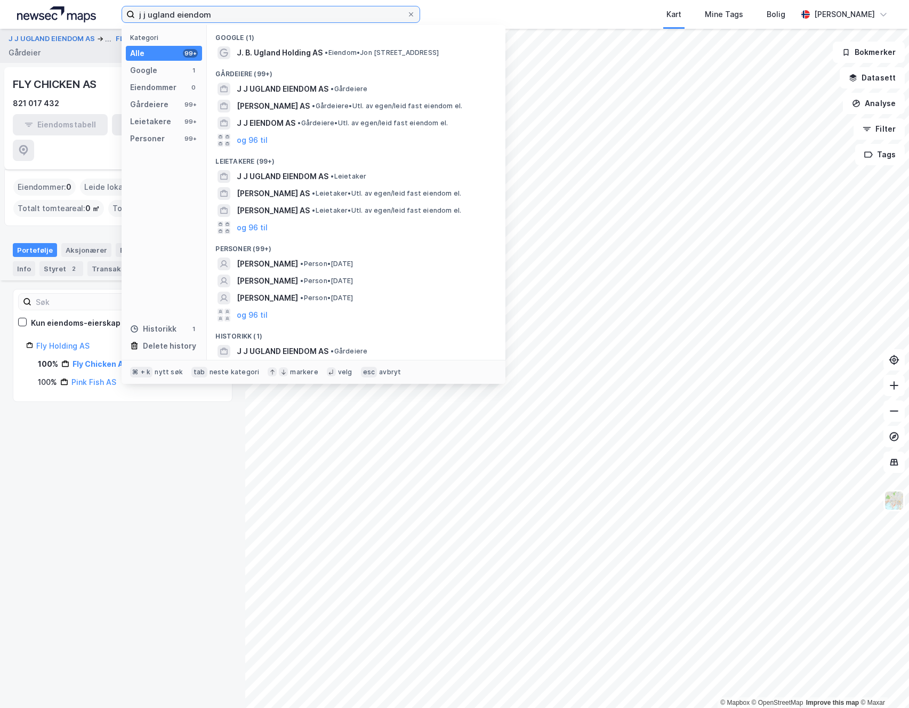
drag, startPoint x: 258, startPoint y: 16, endPoint x: 94, endPoint y: 6, distance: 164.6
click at [93, 7] on div "j j ugland eiendom Kategori Alle 99+ Google 1 Eiendommer 0 Gårdeiere 99+ Leieta…" at bounding box center [454, 14] width 909 height 29
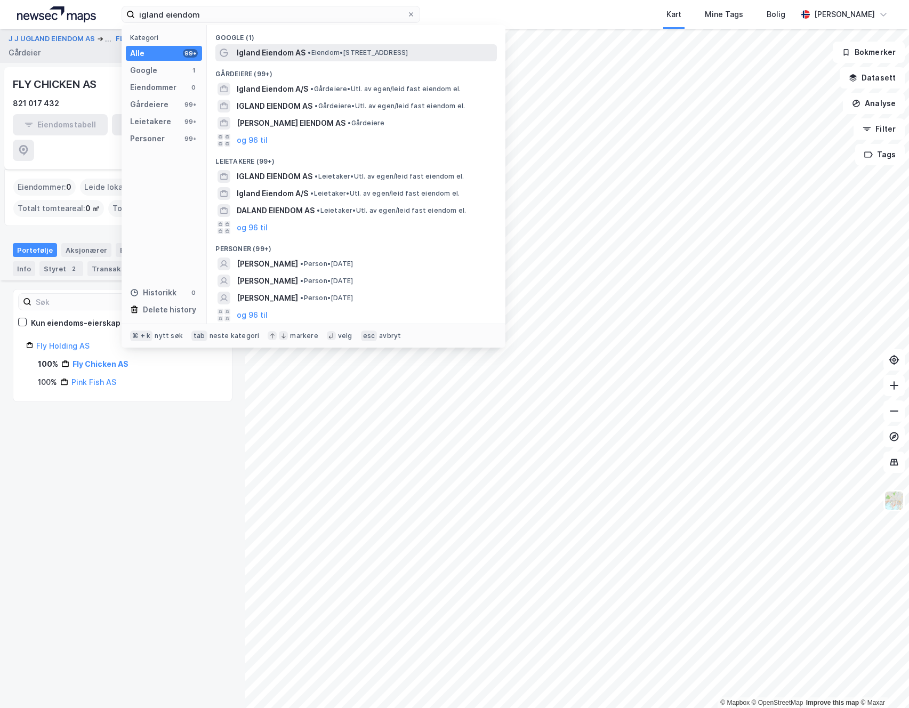
click at [279, 54] on span "Igland Eiendom AS" at bounding box center [271, 52] width 69 height 13
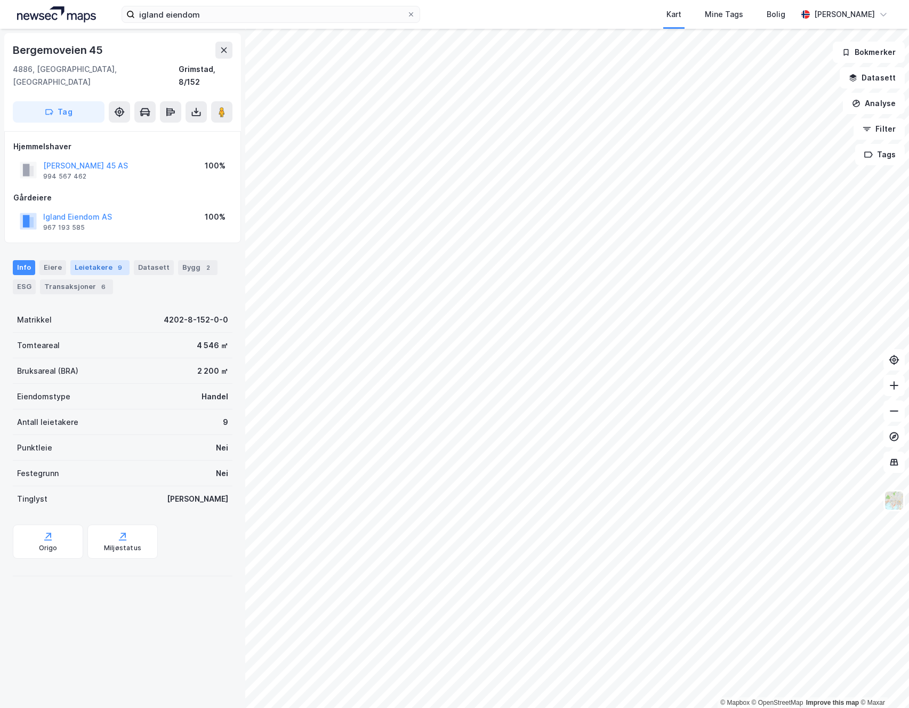
click at [84, 260] on div "Leietakere 9" at bounding box center [99, 267] width 59 height 15
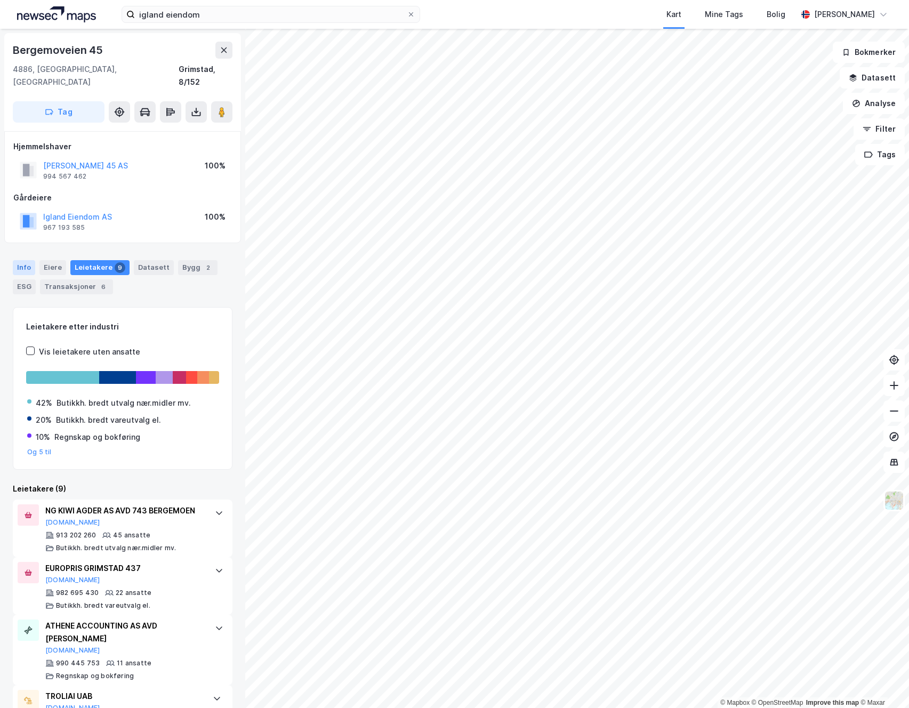
click at [19, 260] on div "Info" at bounding box center [24, 267] width 22 height 15
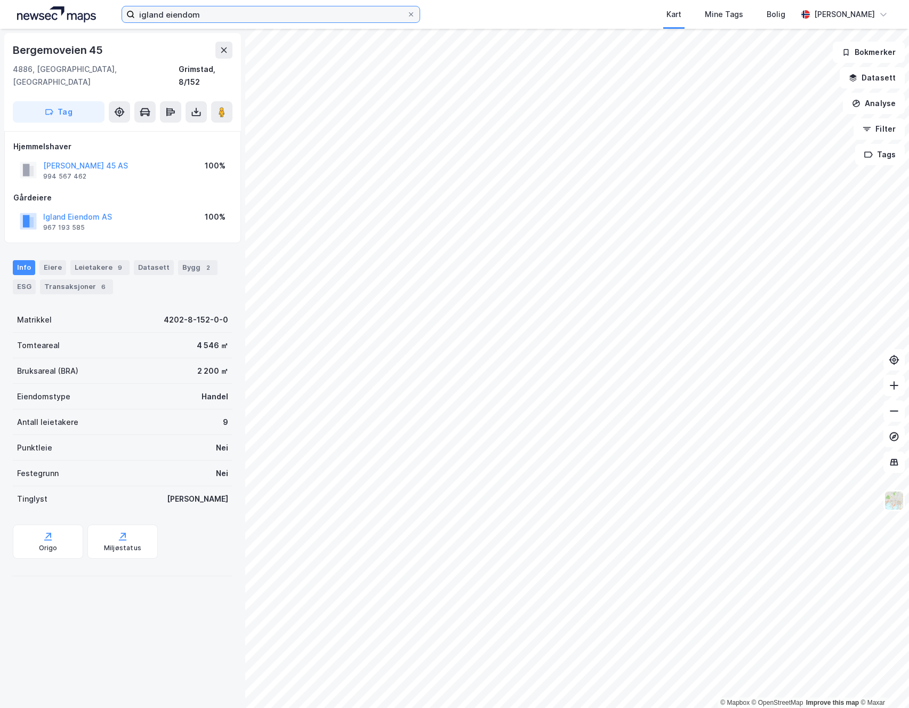
click at [225, 17] on input "igland eiendom" at bounding box center [271, 14] width 272 height 16
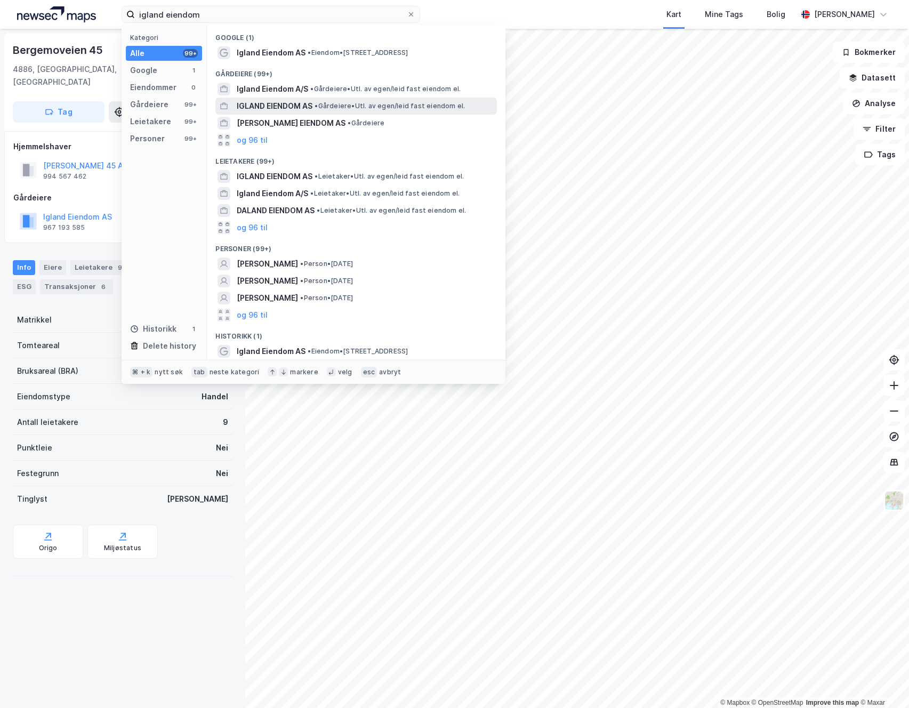
click at [282, 109] on span "IGLAND EIENDOM AS" at bounding box center [275, 106] width 76 height 13
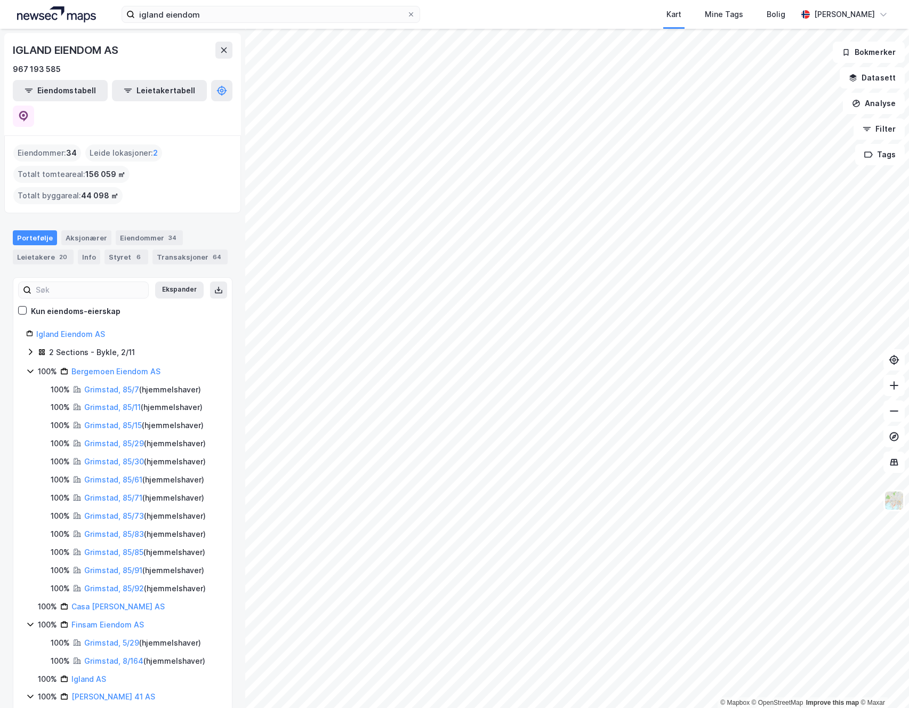
click at [52, 145] on div "Eiendommer : 34" at bounding box center [47, 153] width 68 height 17
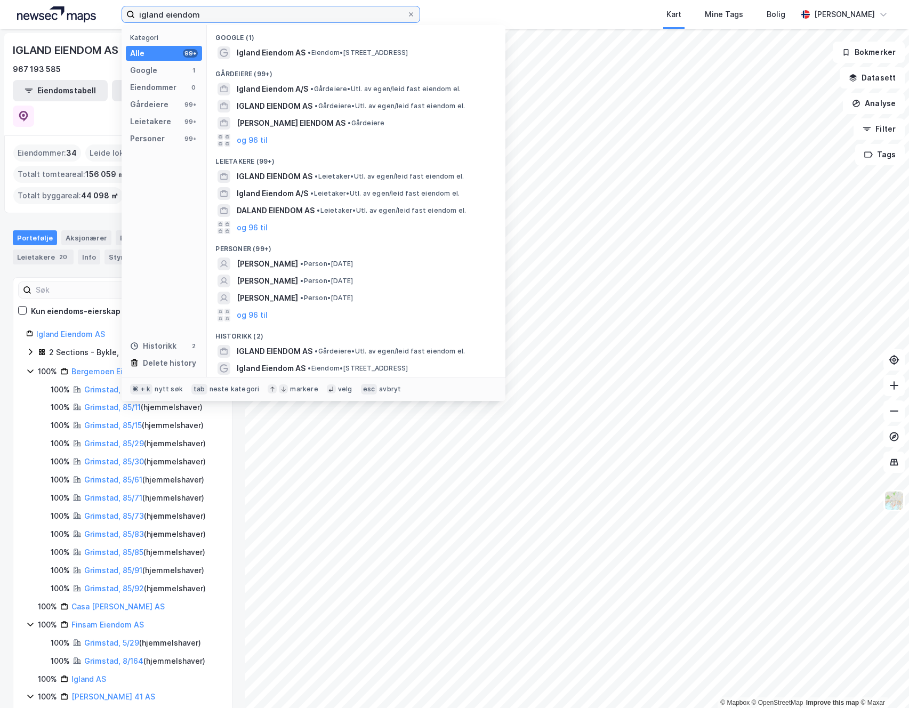
drag, startPoint x: 223, startPoint y: 16, endPoint x: 74, endPoint y: 0, distance: 149.7
click at [74, 2] on div "igland eiendom Kategori Alle 99+ Google 1 Eiendommer 0 Gårdeiere 99+ Leietakere…" at bounding box center [454, 14] width 909 height 29
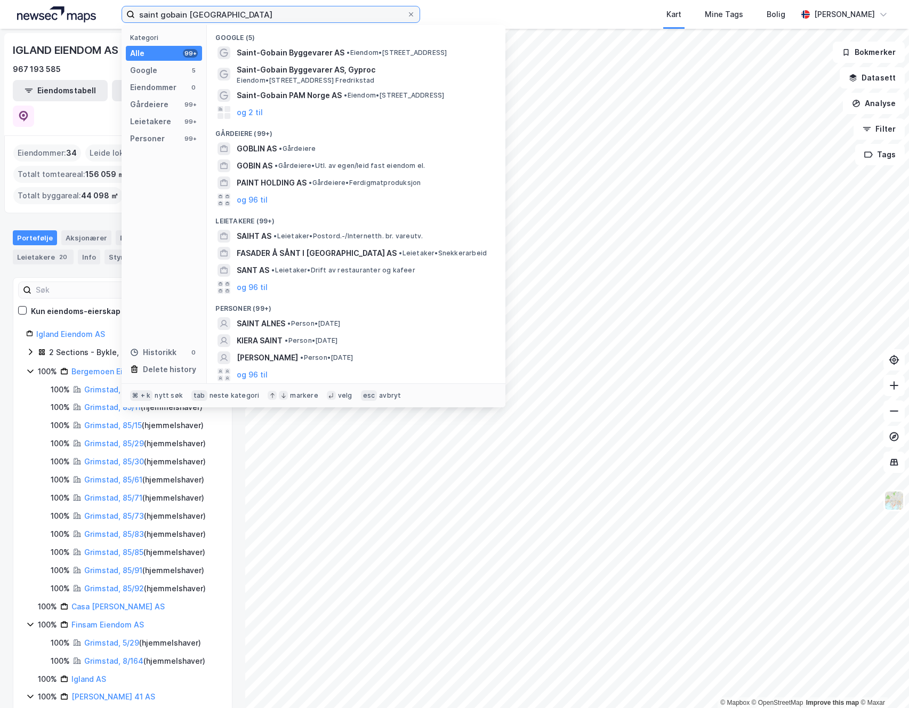
drag, startPoint x: 232, startPoint y: 22, endPoint x: 113, endPoint y: 12, distance: 119.4
click at [113, 12] on div "saint gobain norge Kategori Alle 99+ Google 5 Eiendommer 0 Gårdeiere 99+ Leieta…" at bounding box center [454, 14] width 909 height 29
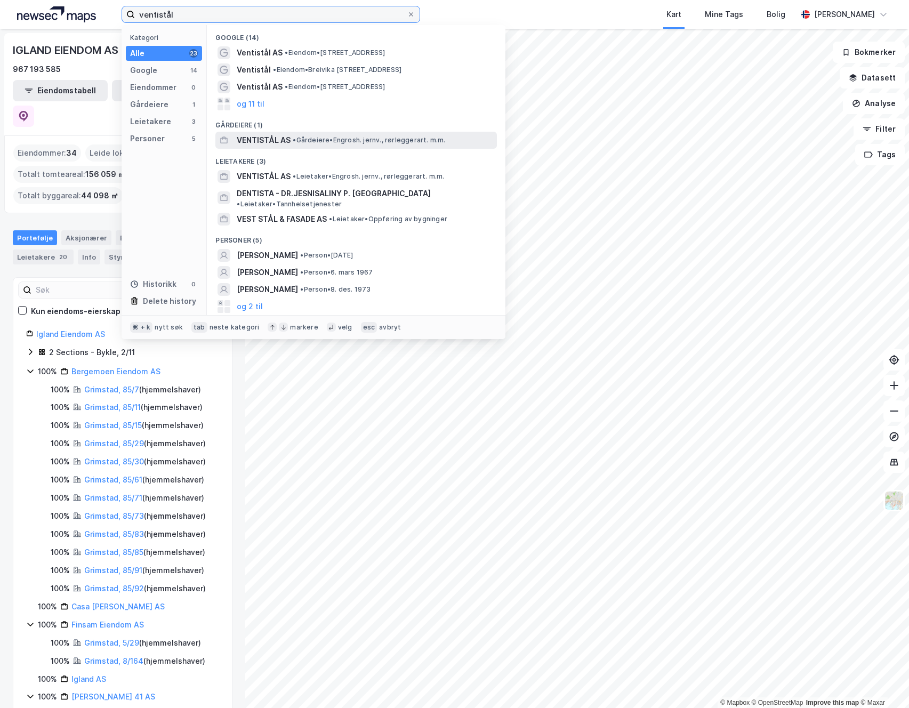
type input "ventistål"
click at [258, 138] on span "VENTISTÅL AS" at bounding box center [264, 140] width 54 height 13
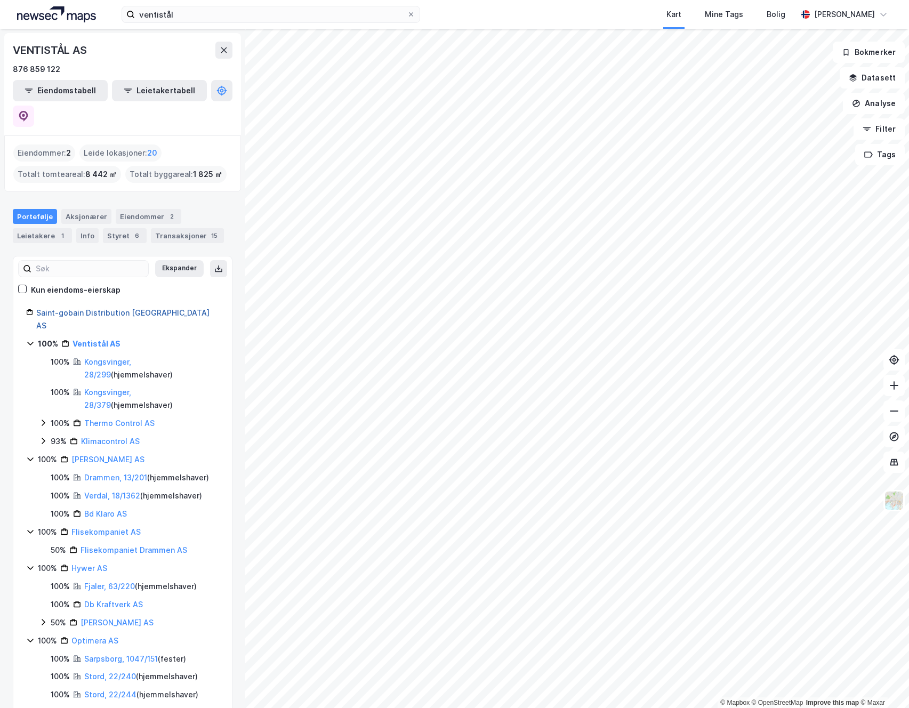
click at [99, 308] on link "Saint-gobain Distribution [GEOGRAPHIC_DATA] AS" at bounding box center [122, 319] width 173 height 22
